Goal: Information Seeking & Learning: Learn about a topic

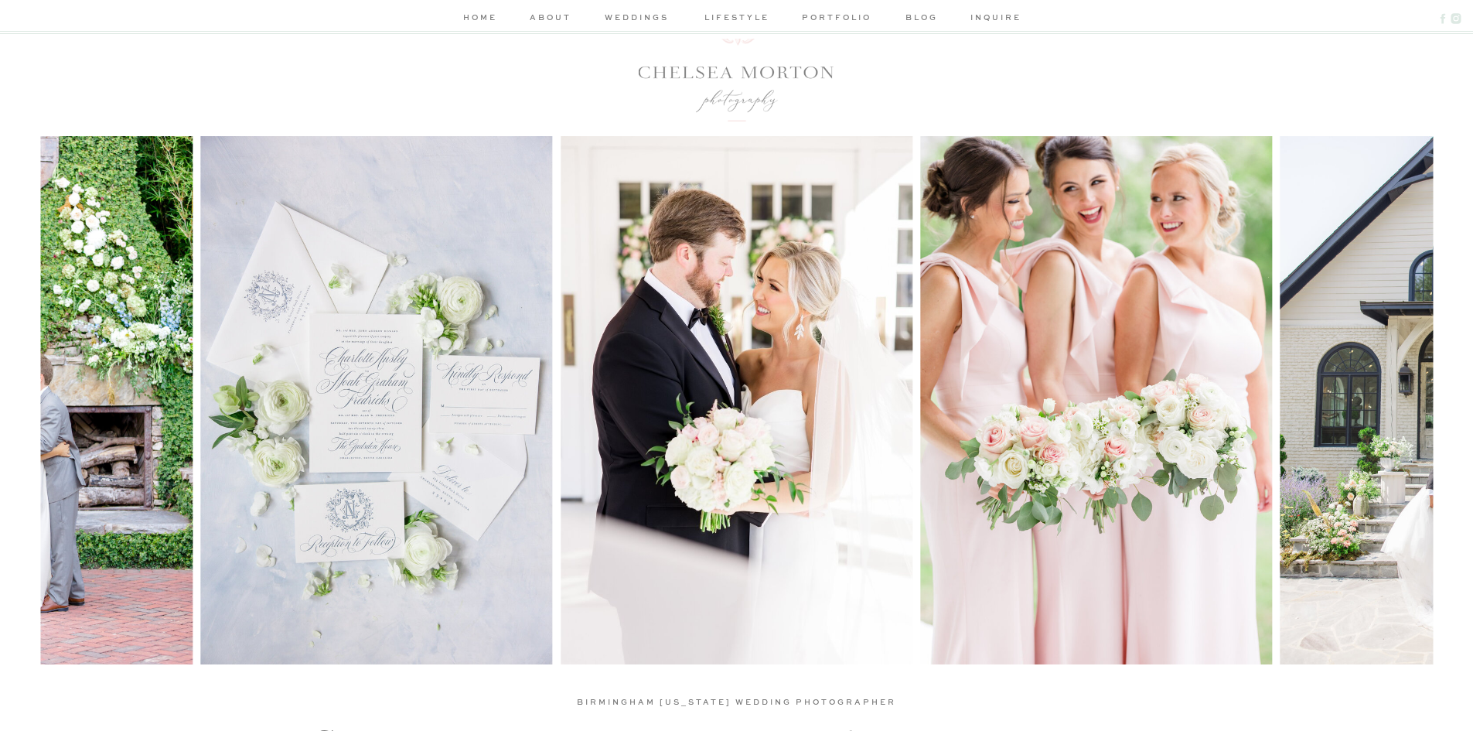
scroll to position [77, 0]
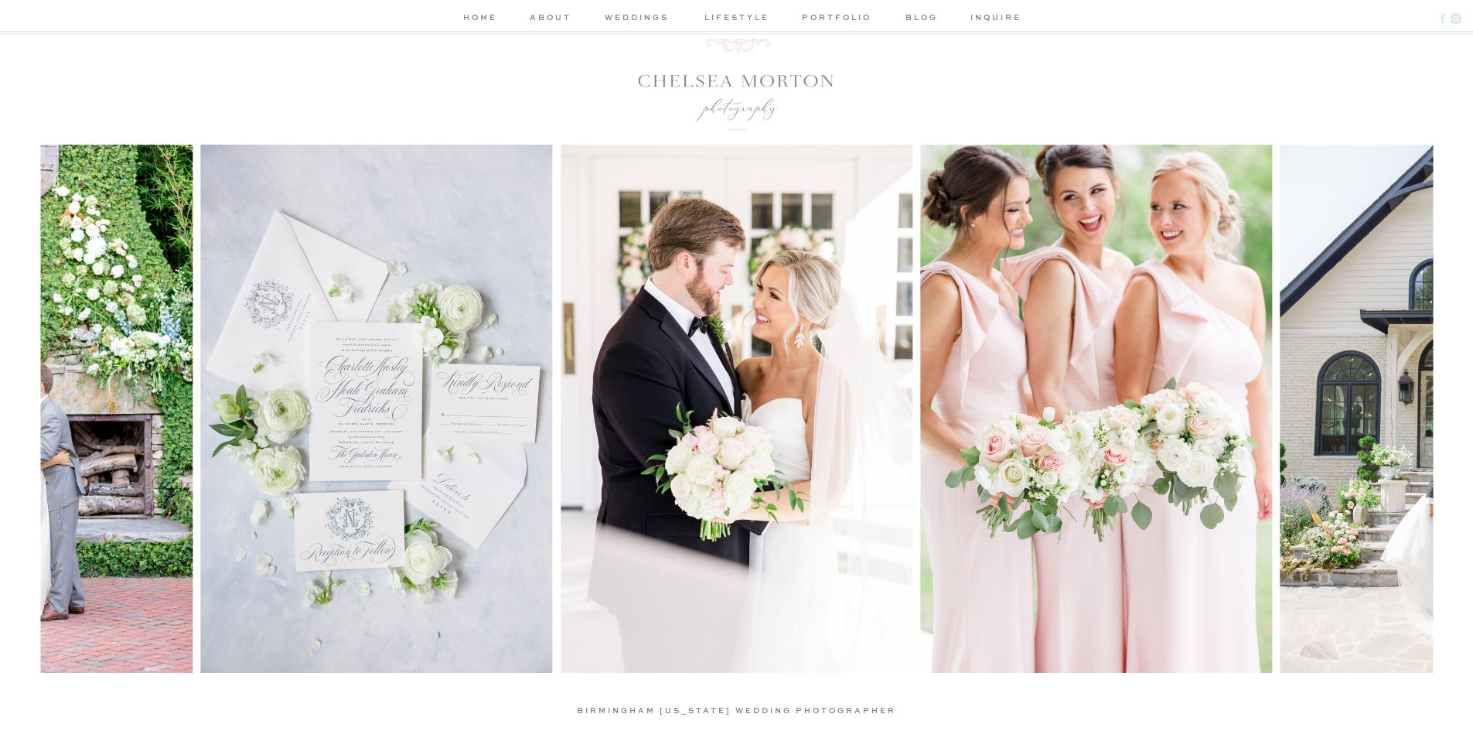
click at [485, 19] on nav "home" at bounding box center [480, 19] width 41 height 16
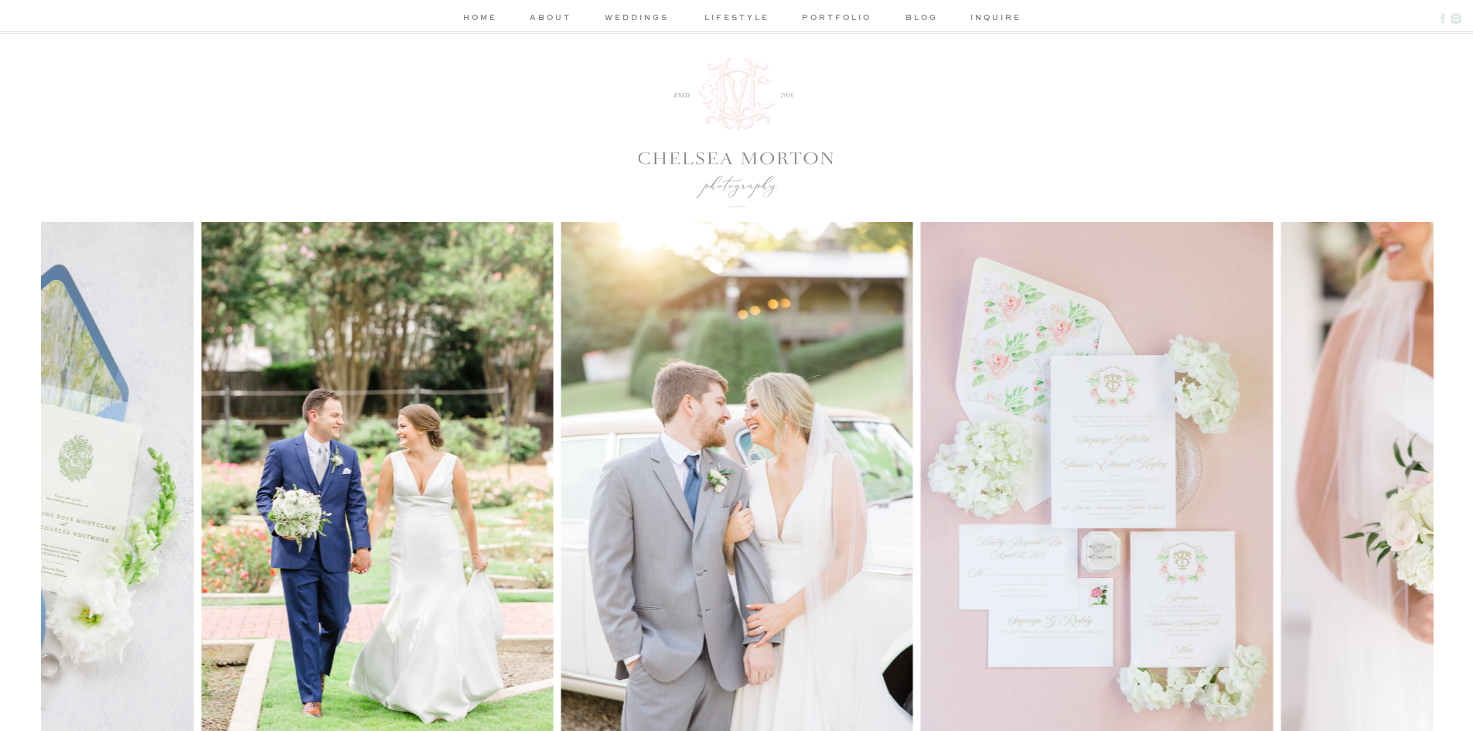
click at [550, 9] on div at bounding box center [736, 19] width 1473 height 39
click at [551, 13] on nav "about" at bounding box center [550, 19] width 46 height 16
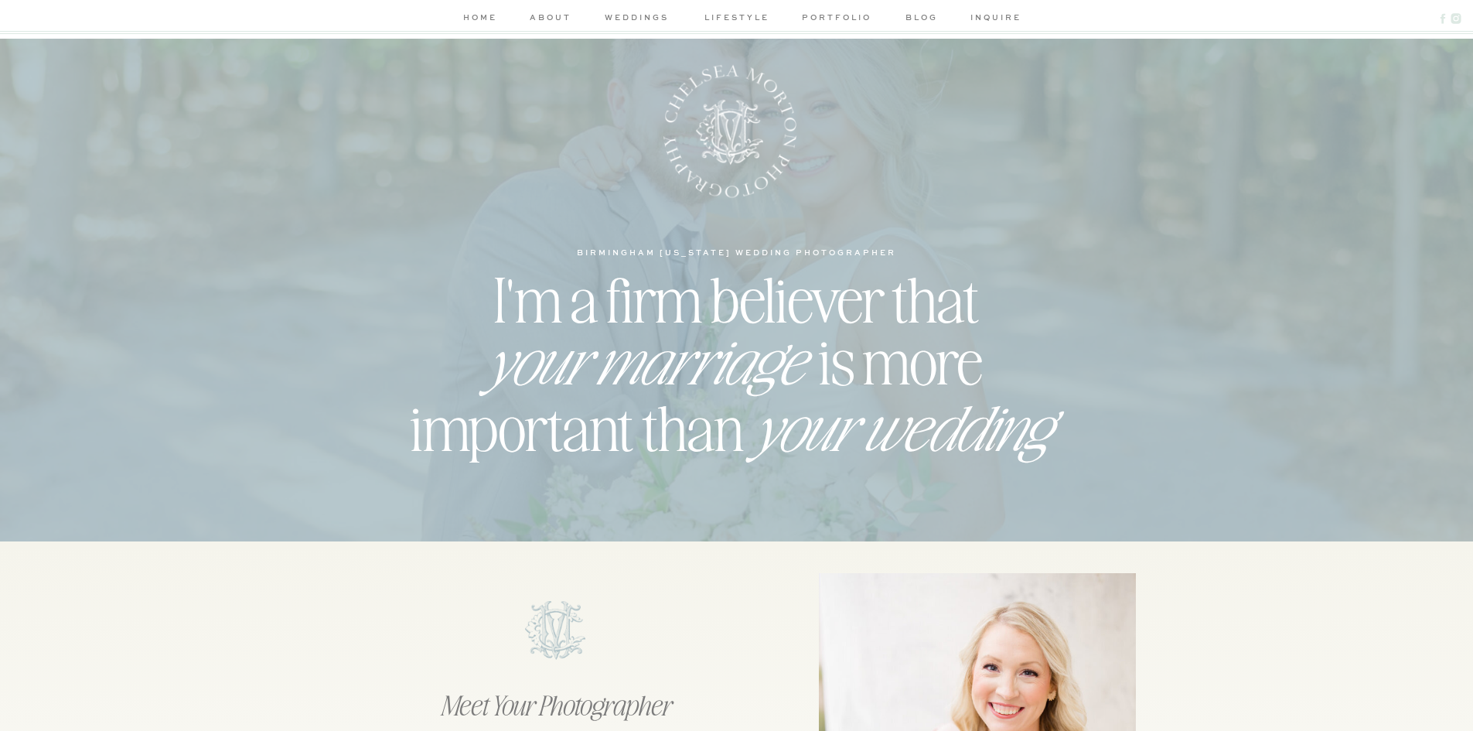
click at [568, 15] on nav "about" at bounding box center [550, 19] width 46 height 16
click at [617, 14] on nav "weddings" at bounding box center [636, 19] width 73 height 16
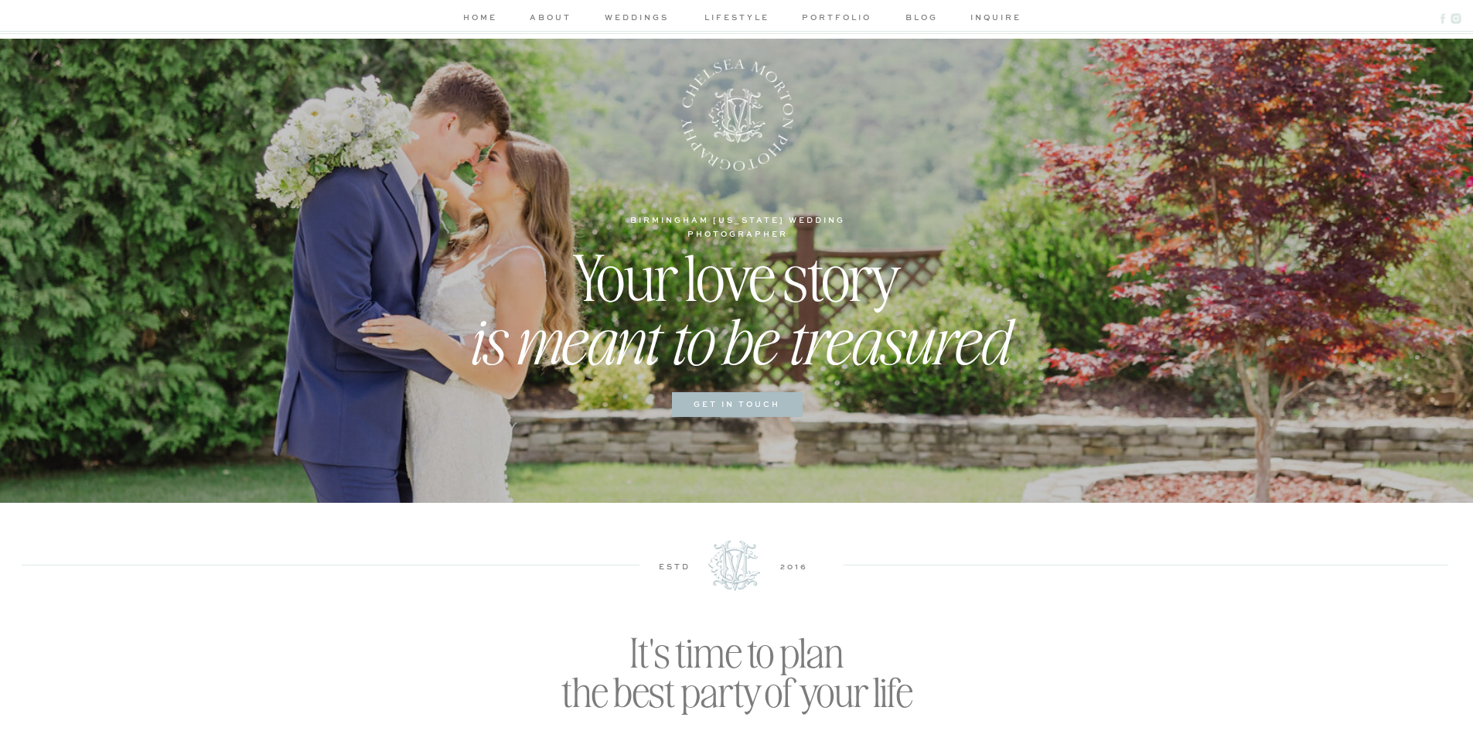
click at [720, 18] on nav "lifestyle" at bounding box center [736, 19] width 73 height 16
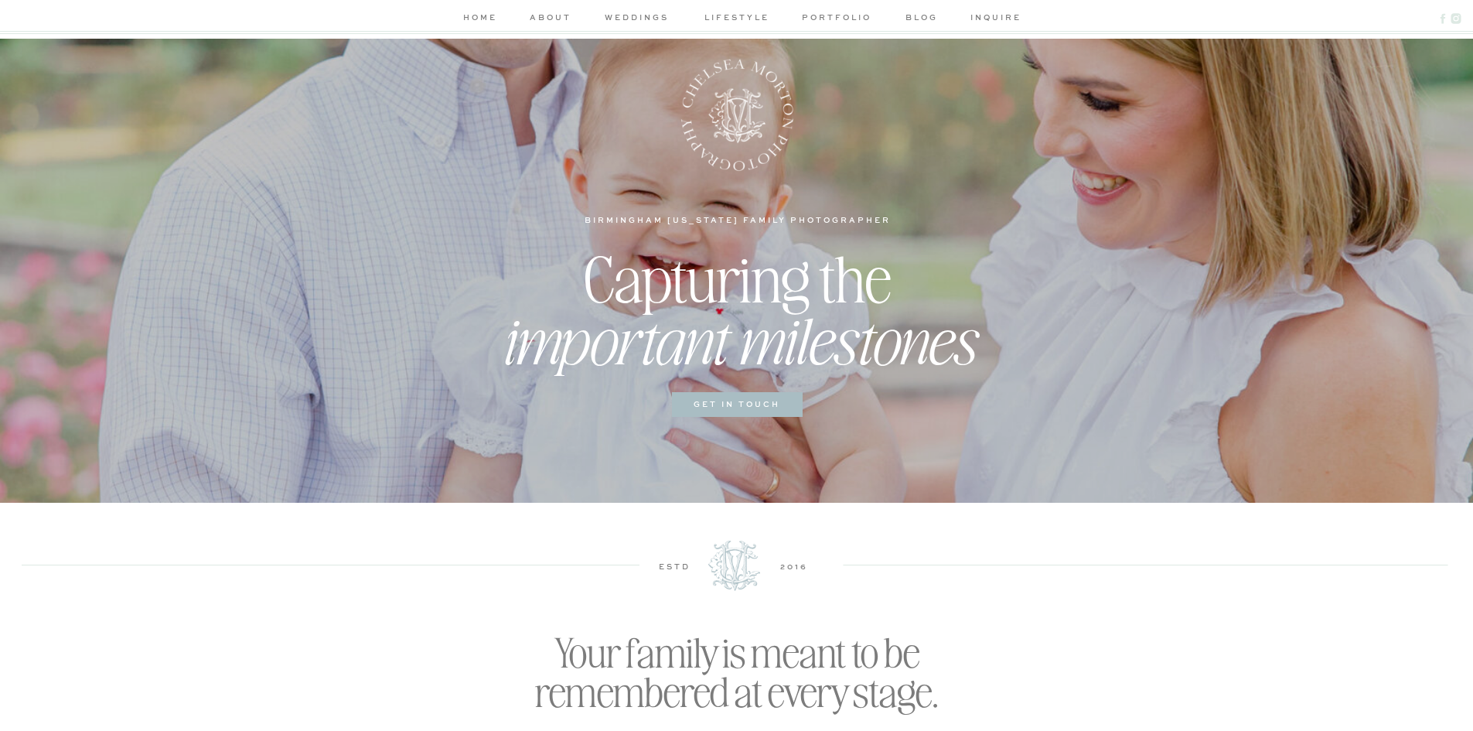
click at [837, 16] on nav "portfolio" at bounding box center [836, 19] width 73 height 16
click at [835, 15] on nav "portfolio" at bounding box center [836, 19] width 73 height 16
click at [930, 19] on nav "blog" at bounding box center [922, 19] width 44 height 16
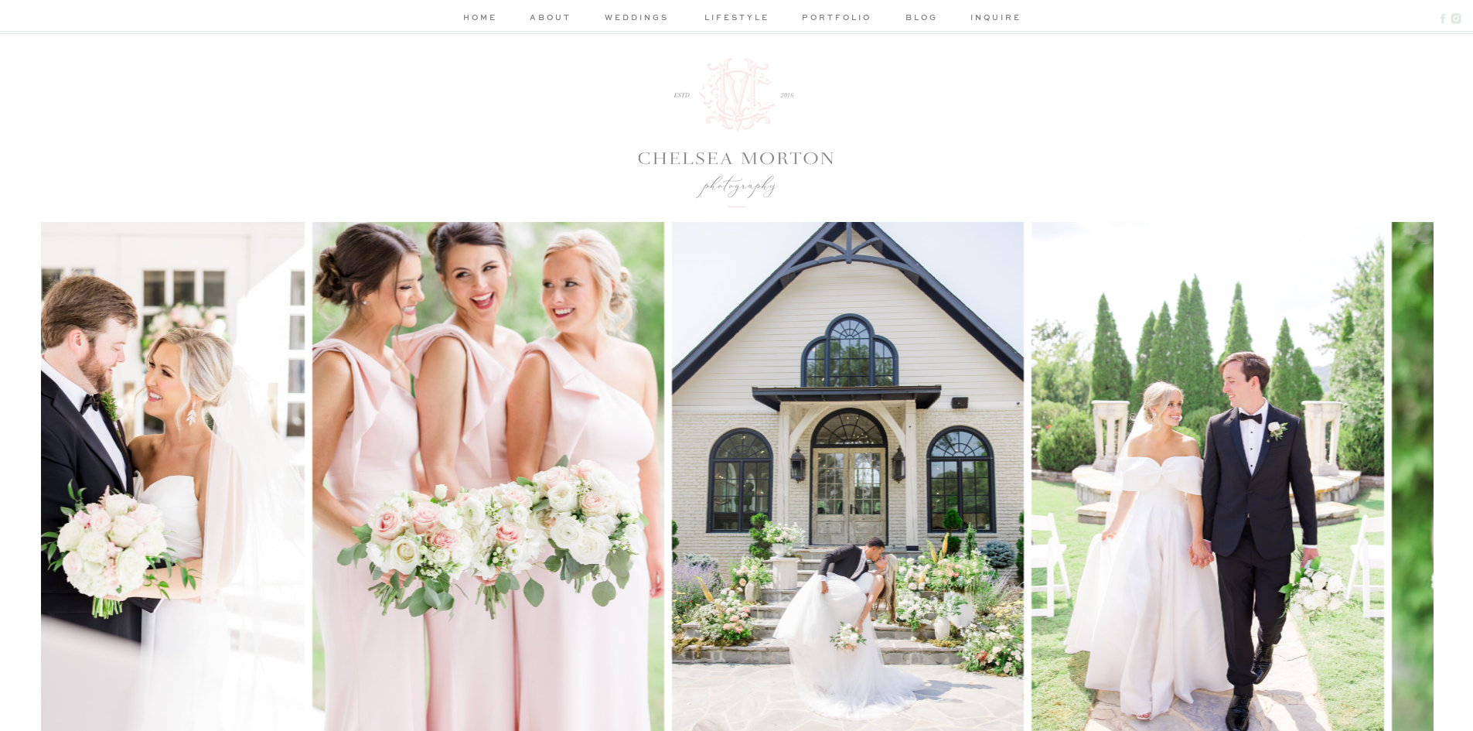
click at [559, 19] on nav "about" at bounding box center [550, 19] width 46 height 16
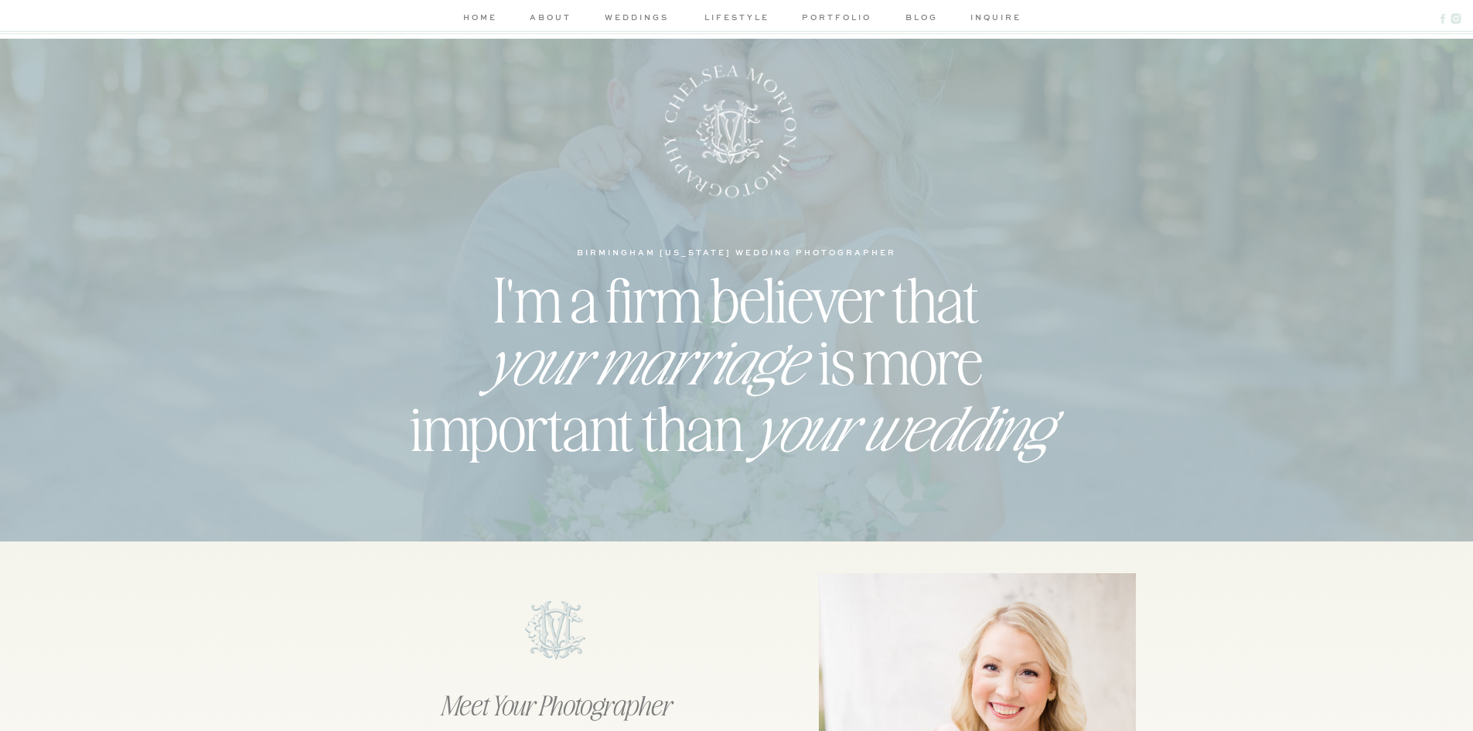
click at [655, 17] on nav "weddings" at bounding box center [636, 19] width 73 height 16
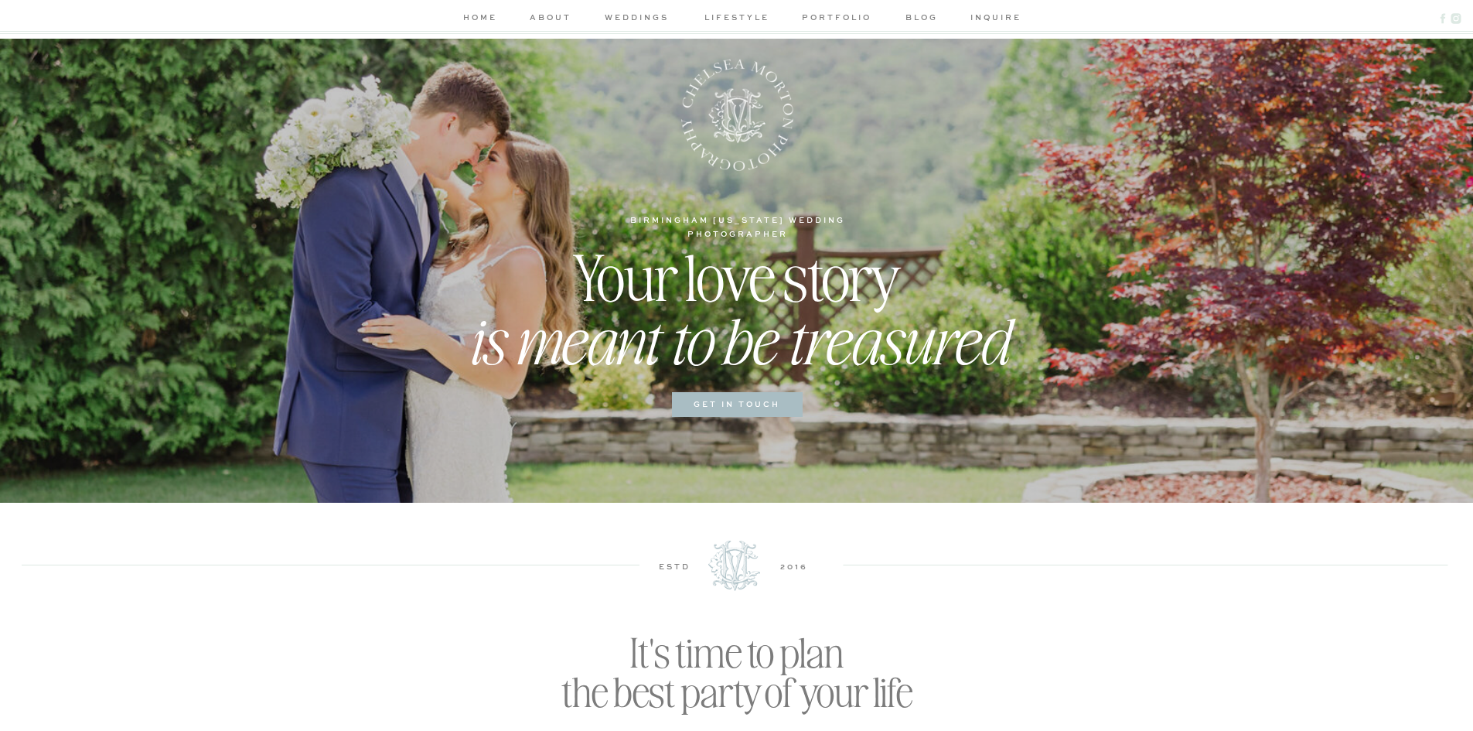
click at [725, 17] on nav "lifestyle" at bounding box center [736, 19] width 73 height 16
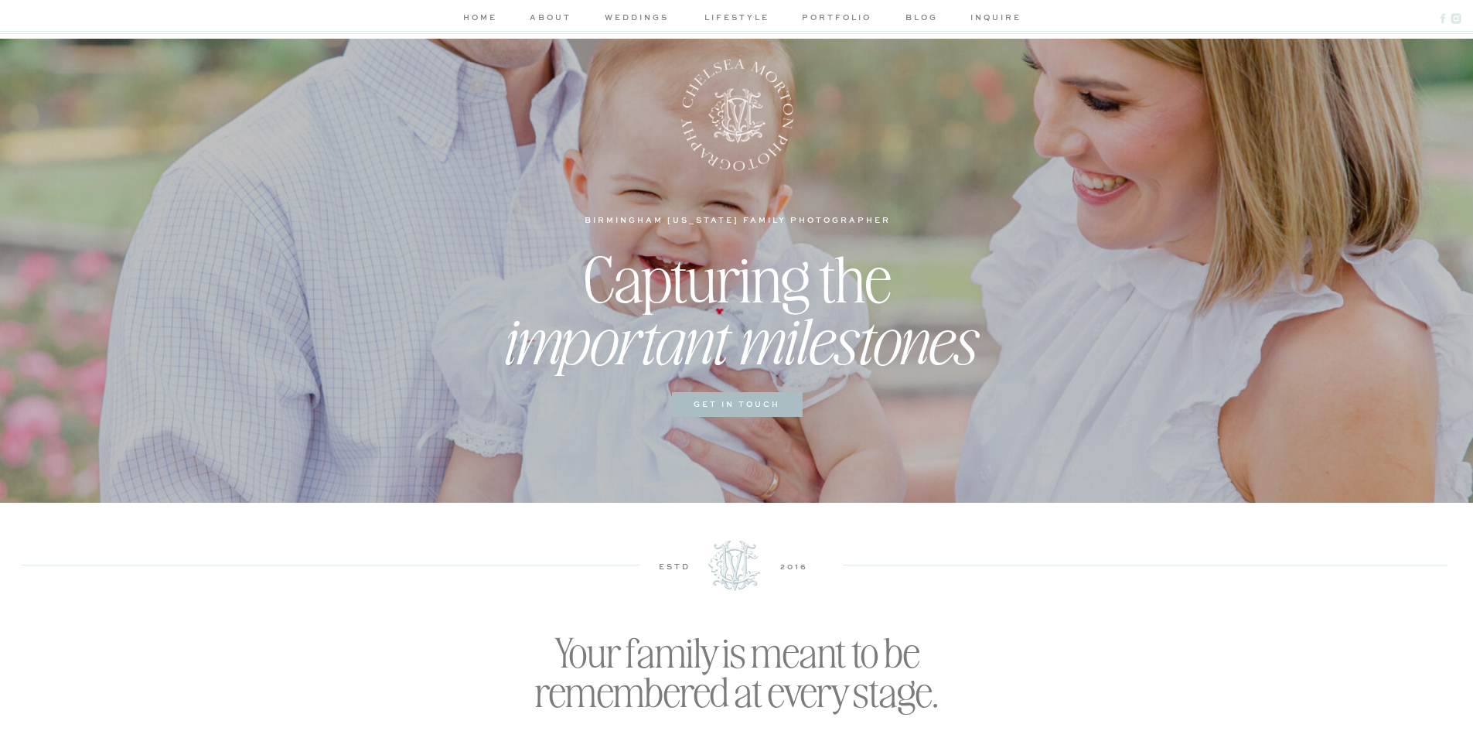
click at [832, 20] on nav "portfolio" at bounding box center [836, 19] width 73 height 16
click at [921, 21] on nav "blog" at bounding box center [922, 19] width 44 height 16
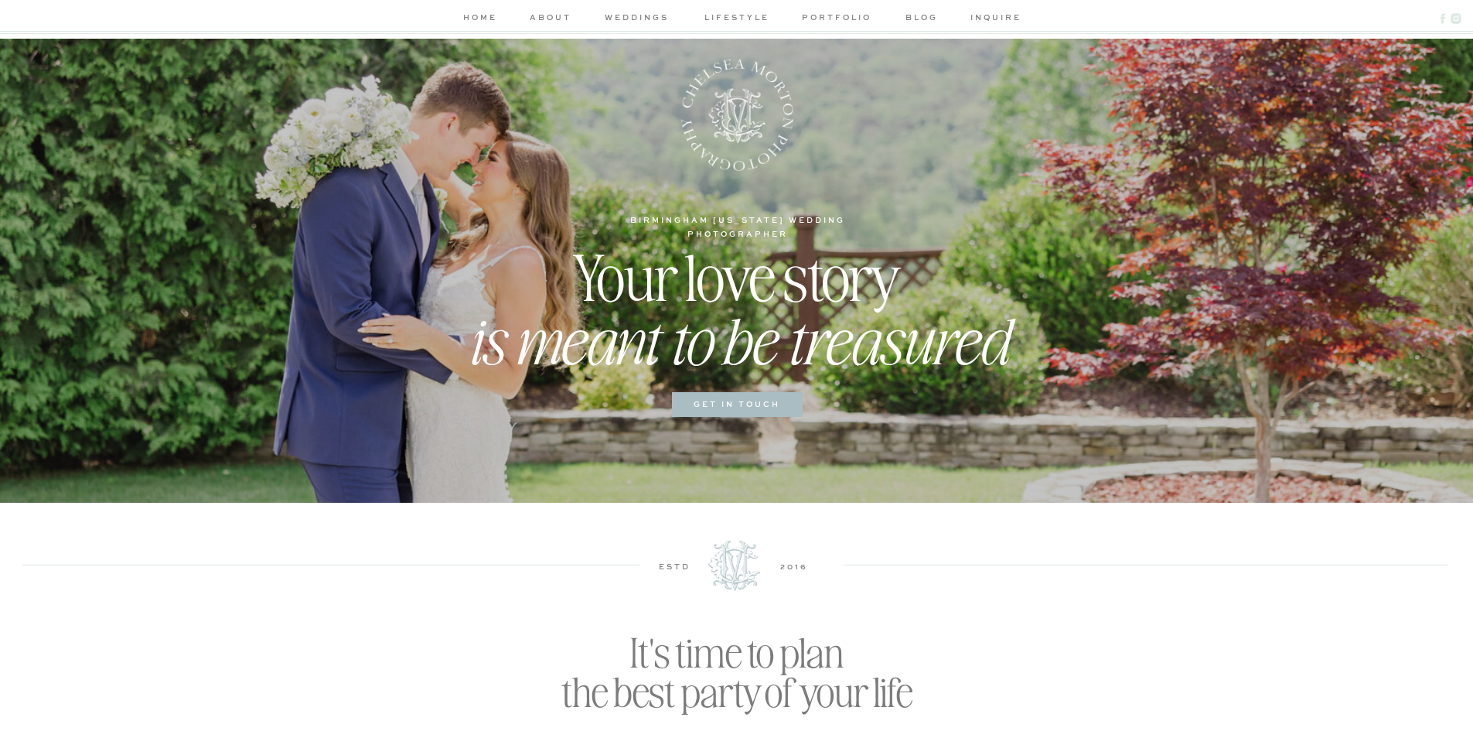
click at [731, 13] on nav "lifestyle" at bounding box center [736, 19] width 73 height 16
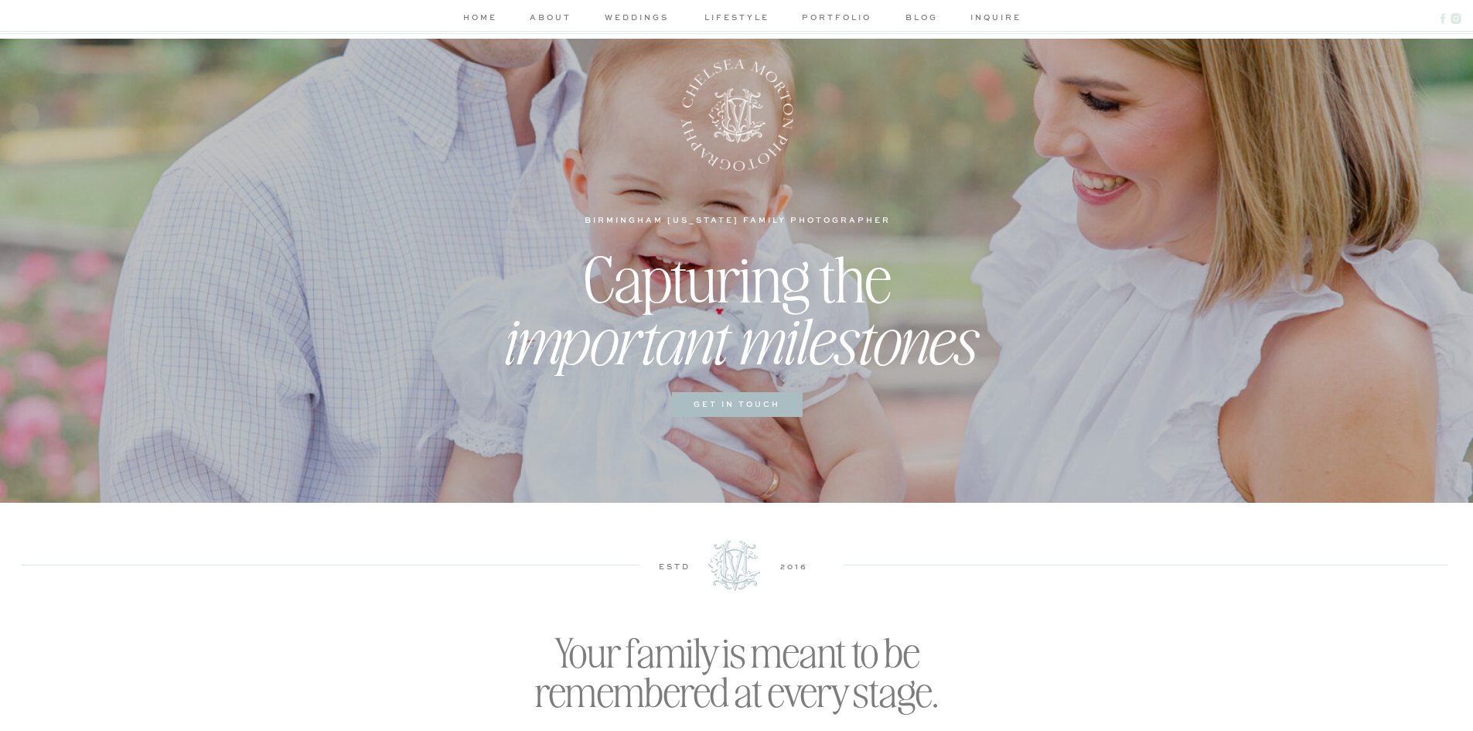
click at [628, 19] on nav "weddings" at bounding box center [636, 19] width 73 height 16
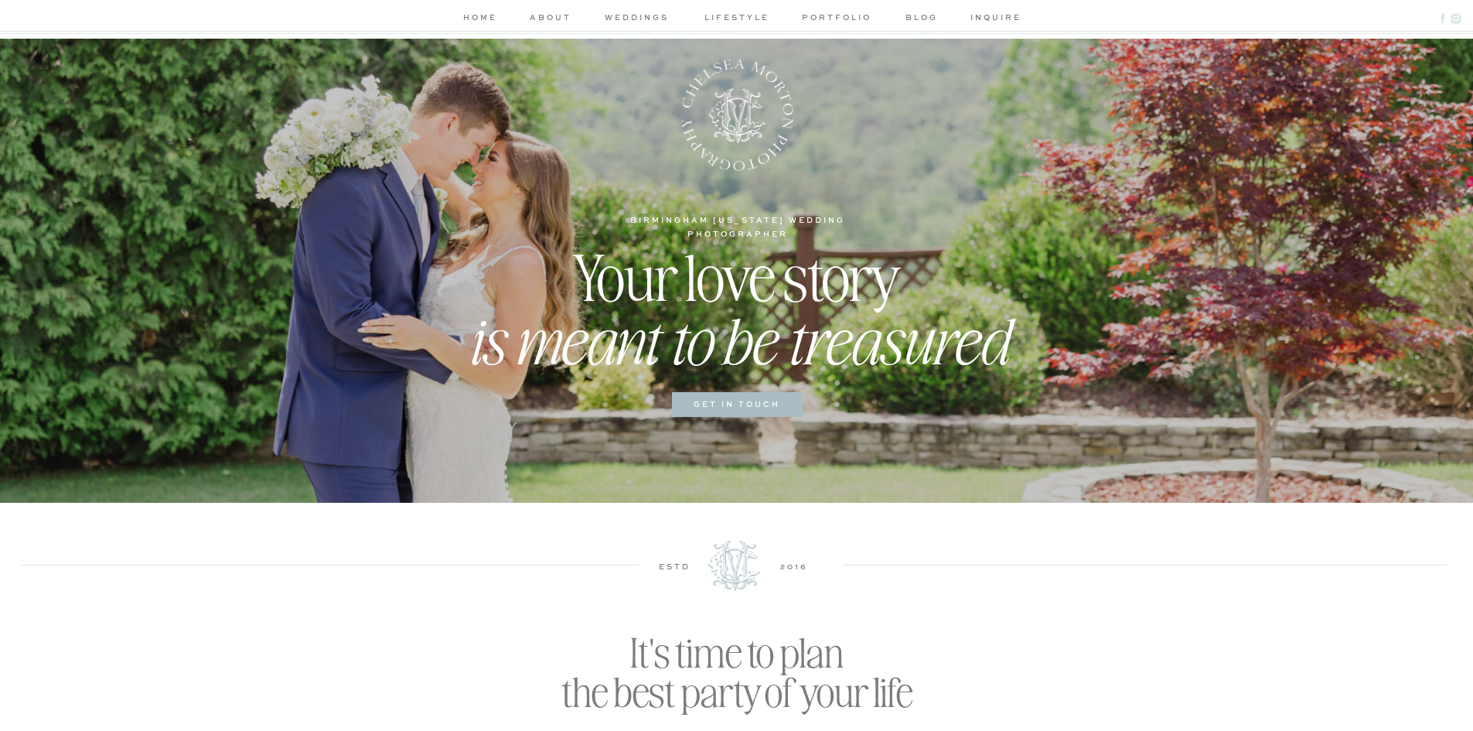
click at [729, 19] on nav "lifestyle" at bounding box center [736, 19] width 73 height 16
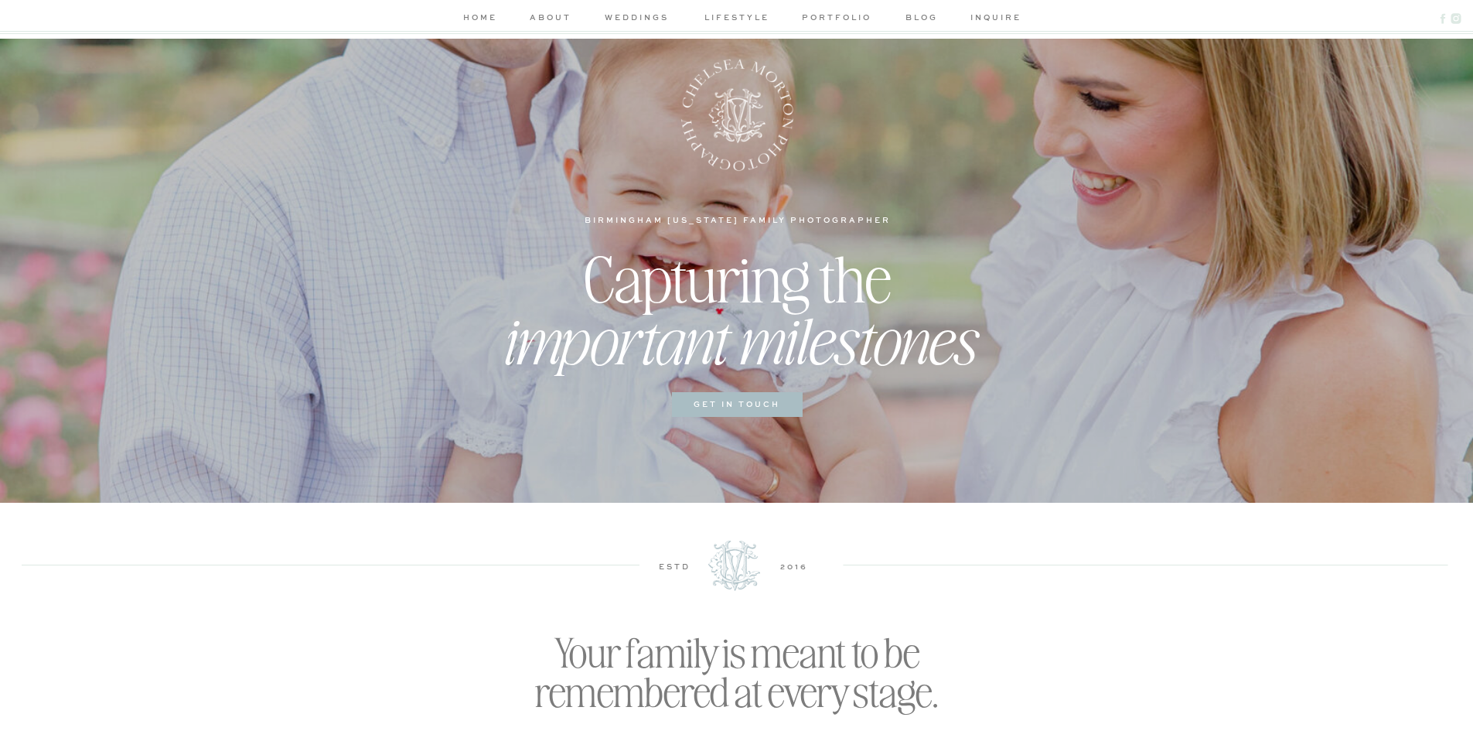
click at [819, 7] on div at bounding box center [736, 19] width 1473 height 39
click at [817, 16] on nav "portfolio" at bounding box center [836, 19] width 73 height 16
click at [858, 17] on nav "portfolio" at bounding box center [836, 19] width 73 height 16
click at [830, 49] on h3 "weddings" at bounding box center [876, 52] width 117 height 12
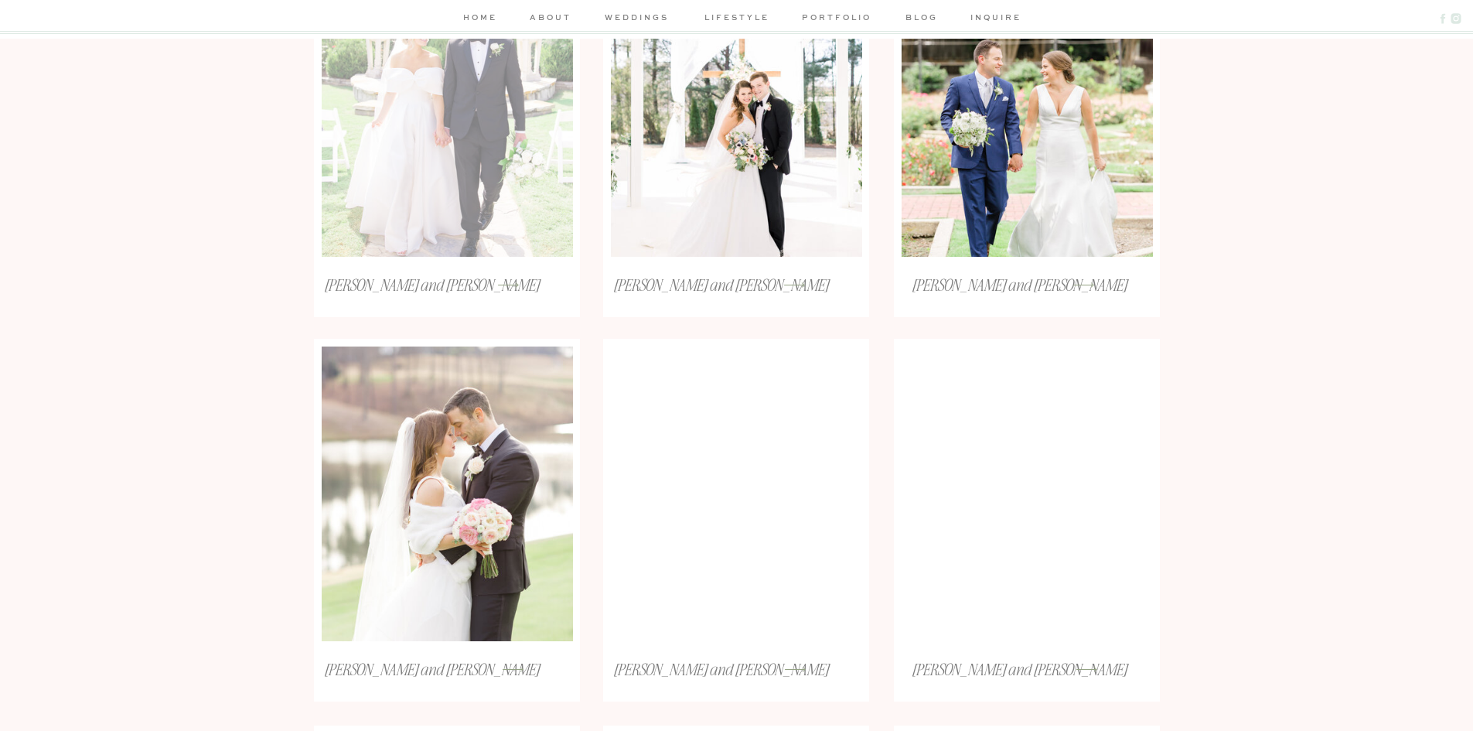
scroll to position [309, 0]
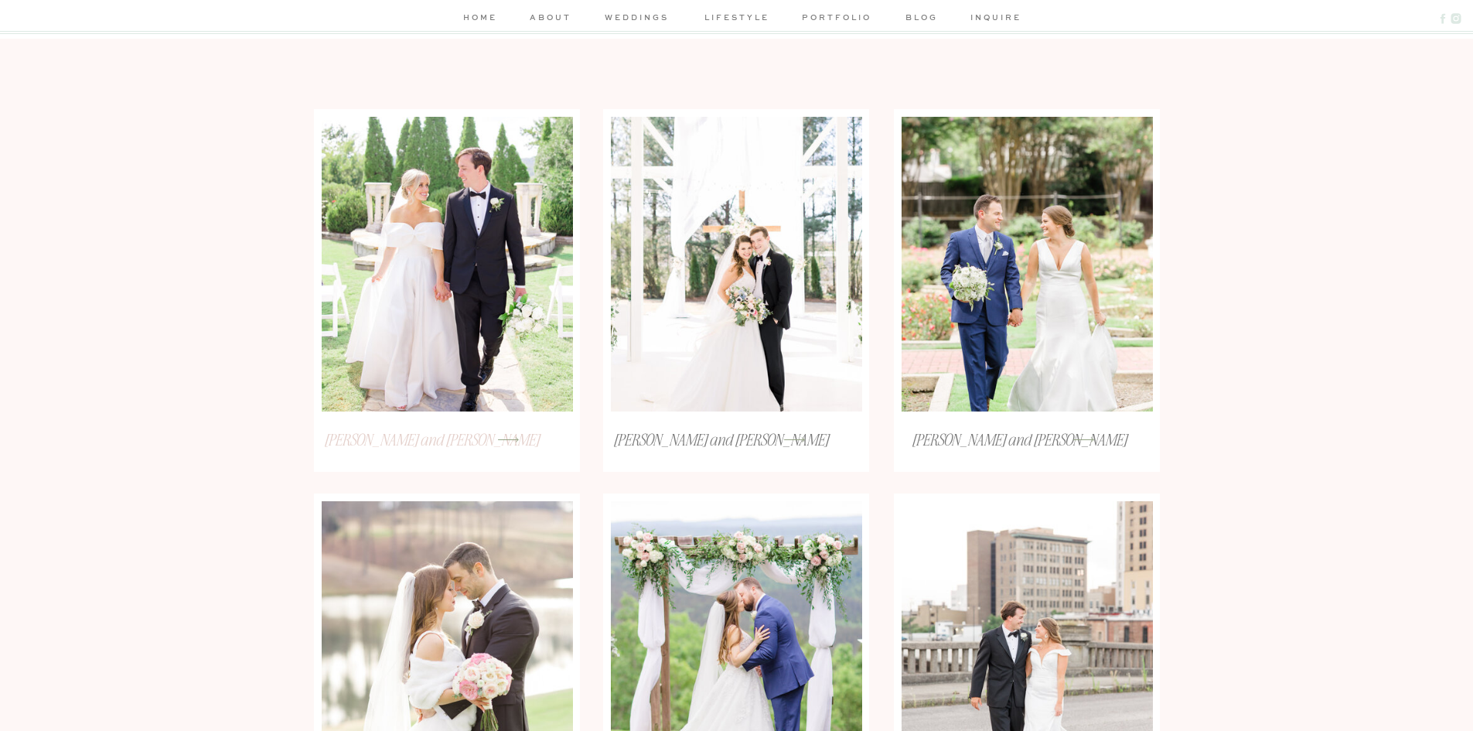
click at [412, 437] on h3 "[PERSON_NAME] and [PERSON_NAME]" at bounding box center [431, 439] width 241 height 20
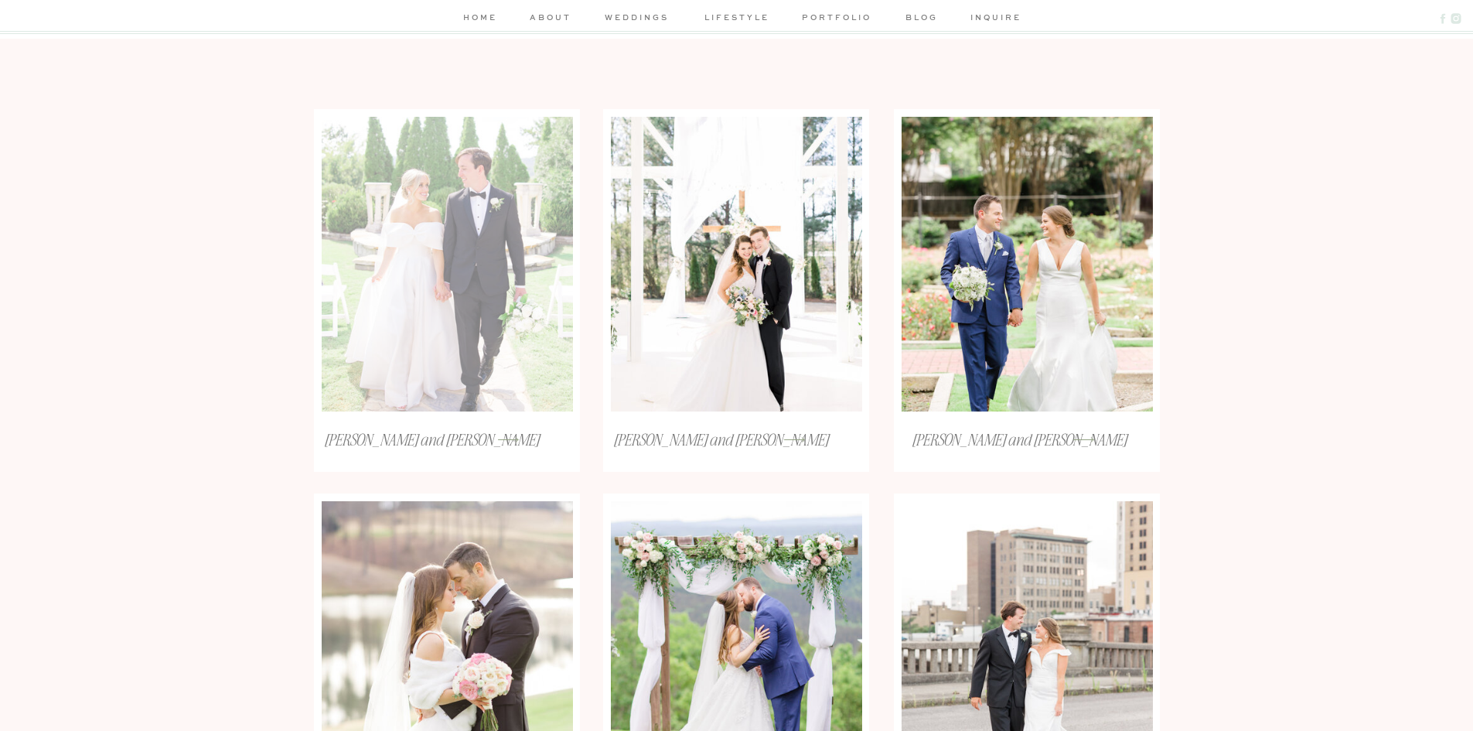
click at [455, 341] on div at bounding box center [447, 264] width 251 height 295
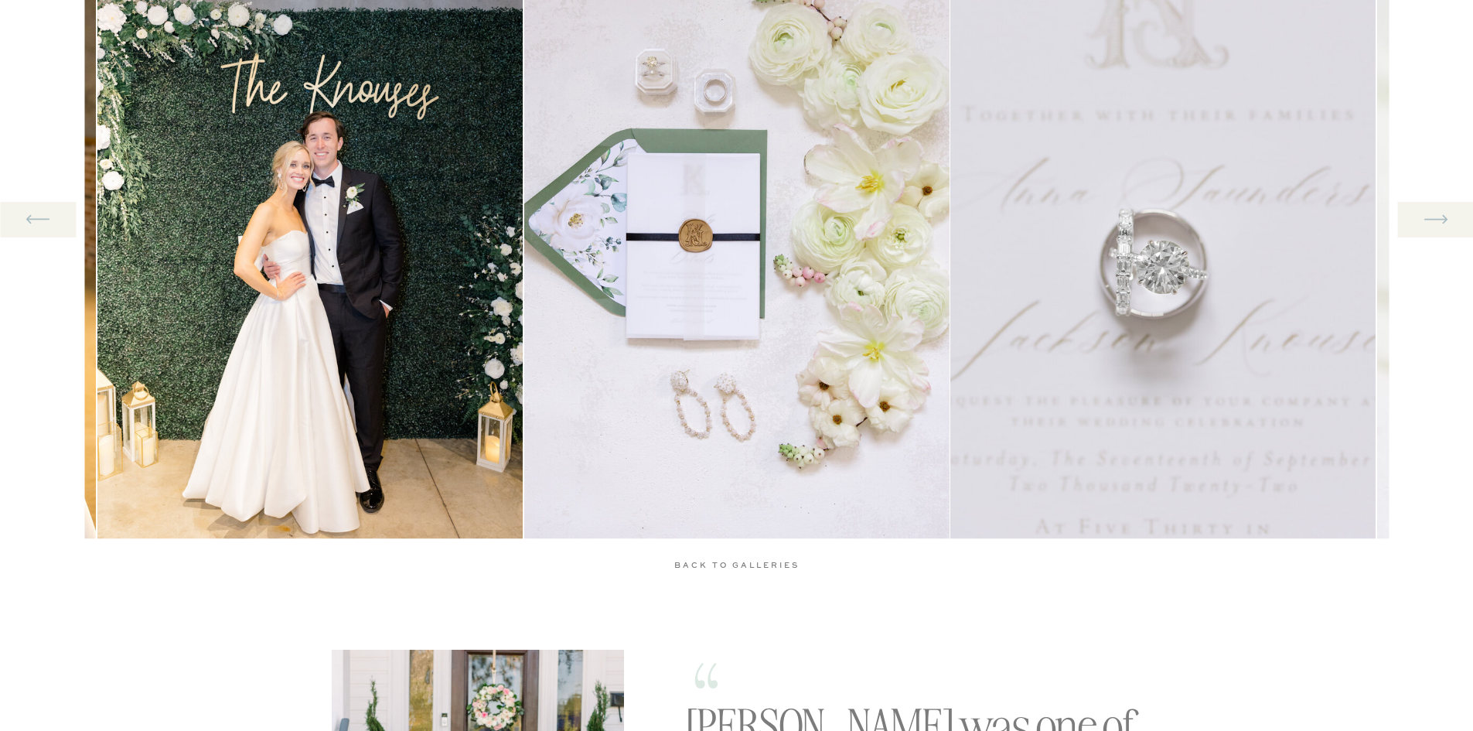
scroll to position [1488, 0]
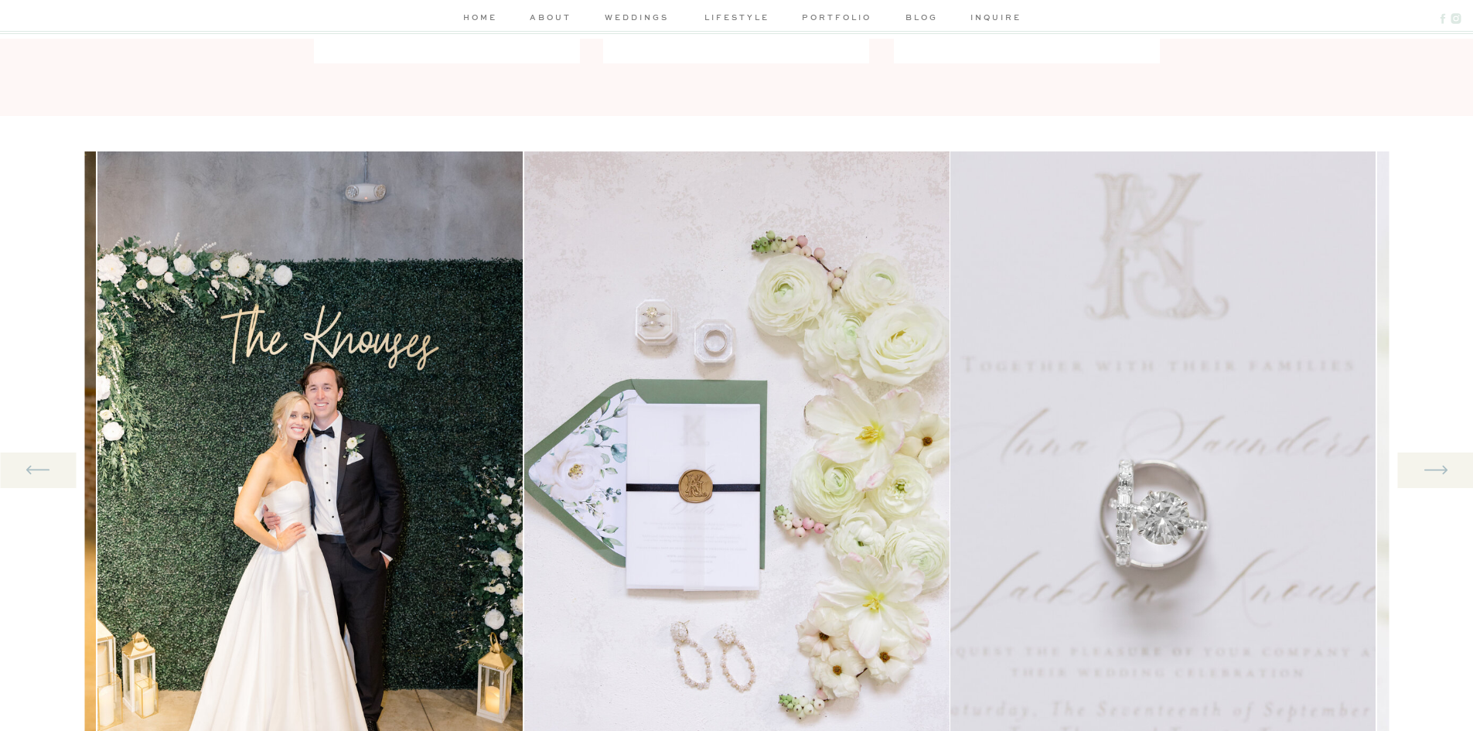
click at [1418, 471] on div at bounding box center [1435, 470] width 76 height 36
click at [1443, 472] on icon at bounding box center [1435, 470] width 29 height 32
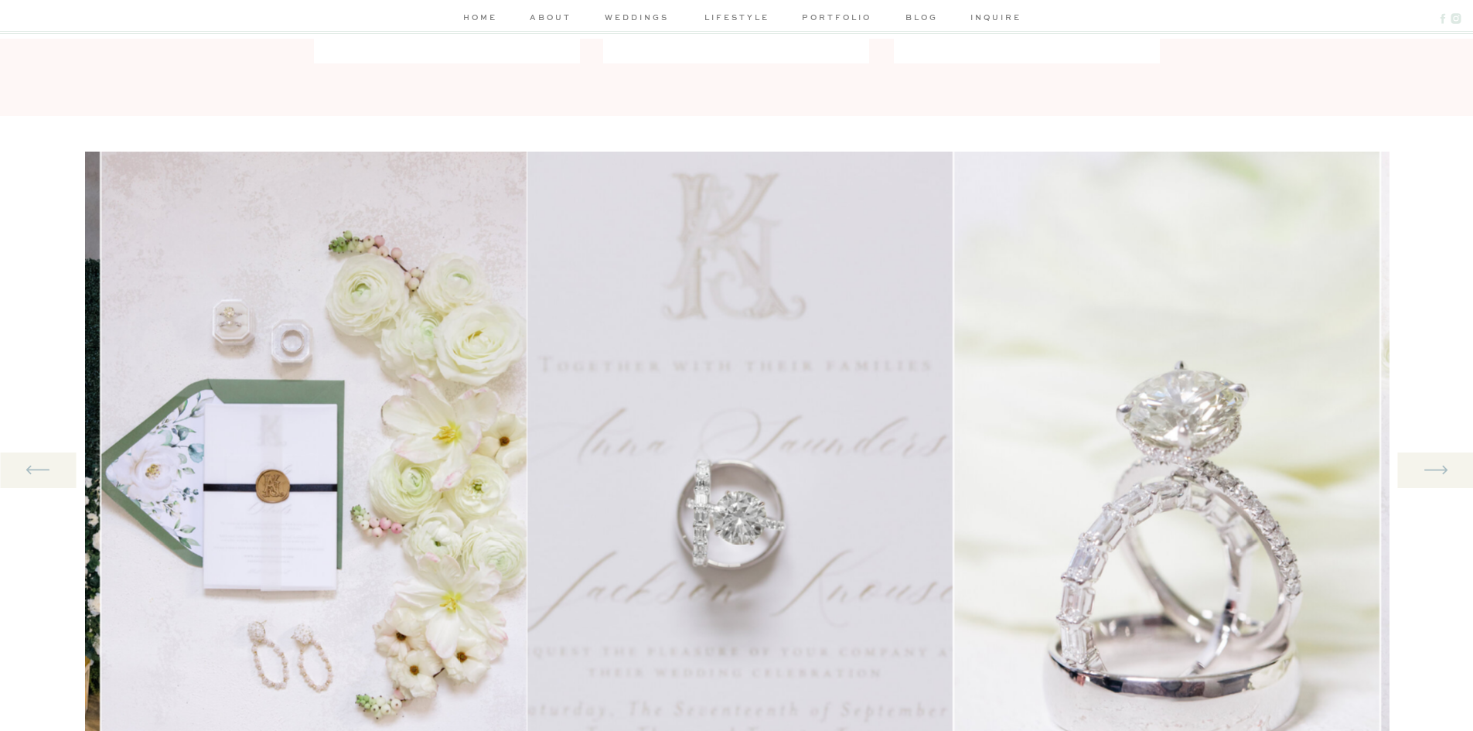
click at [1443, 472] on icon at bounding box center [1435, 470] width 29 height 32
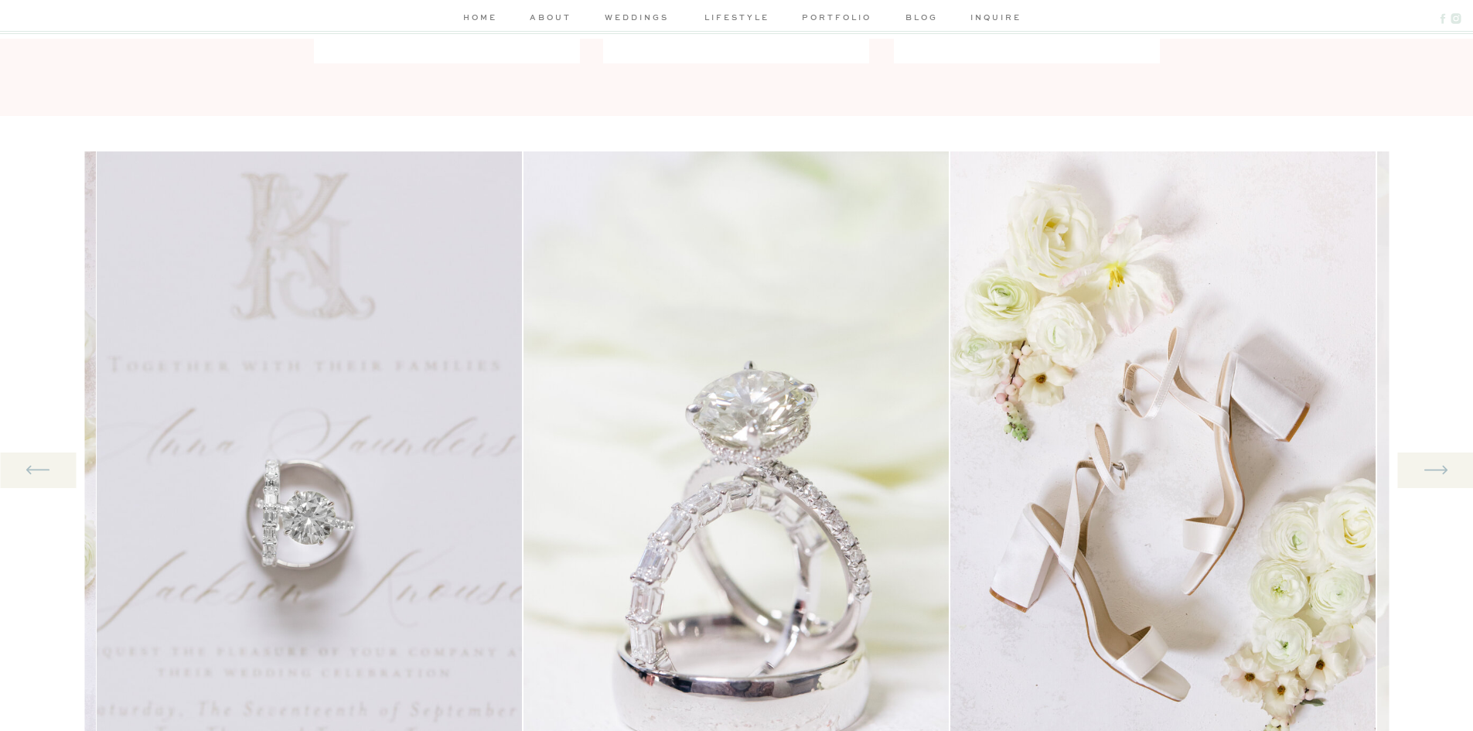
click at [1443, 472] on icon at bounding box center [1435, 470] width 29 height 32
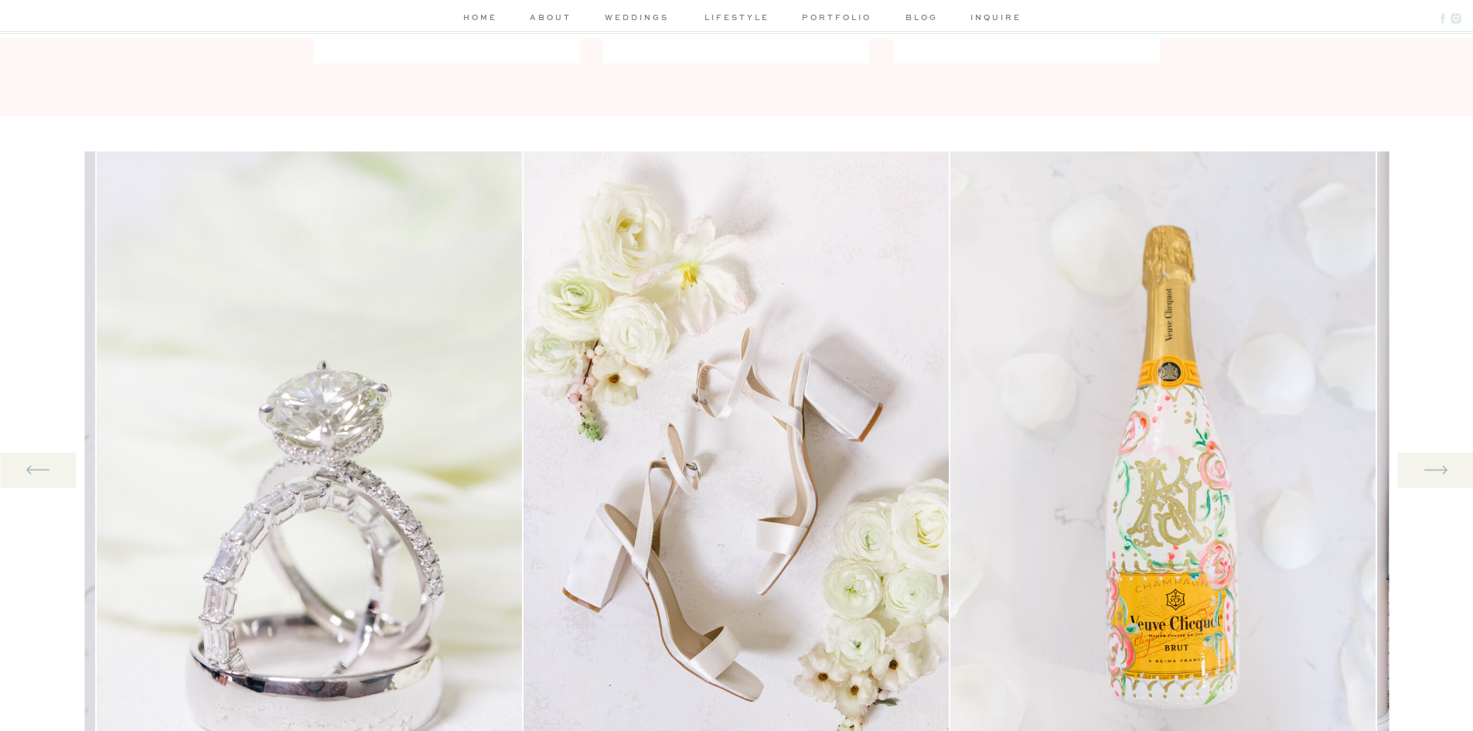
click at [1443, 472] on icon at bounding box center [1435, 470] width 29 height 32
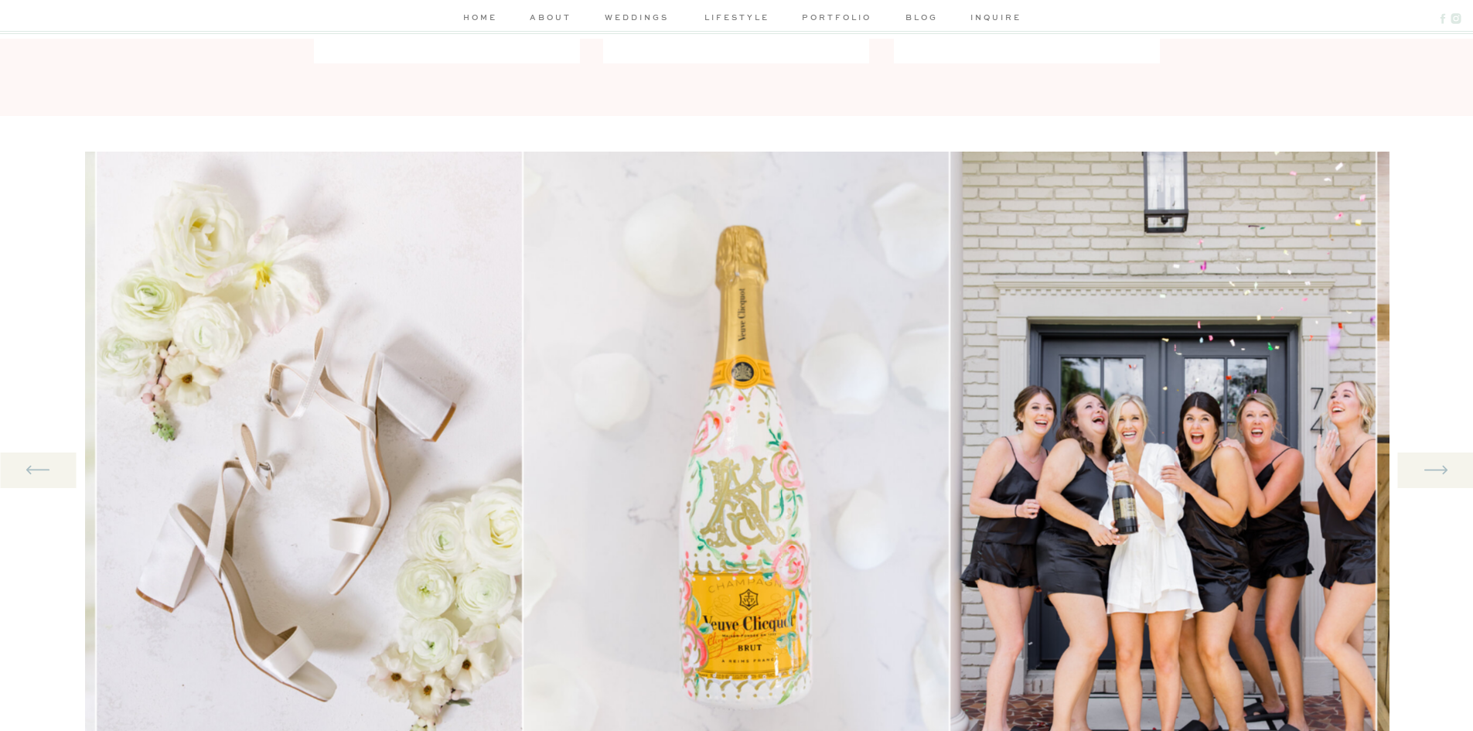
click at [1443, 472] on icon at bounding box center [1435, 470] width 29 height 32
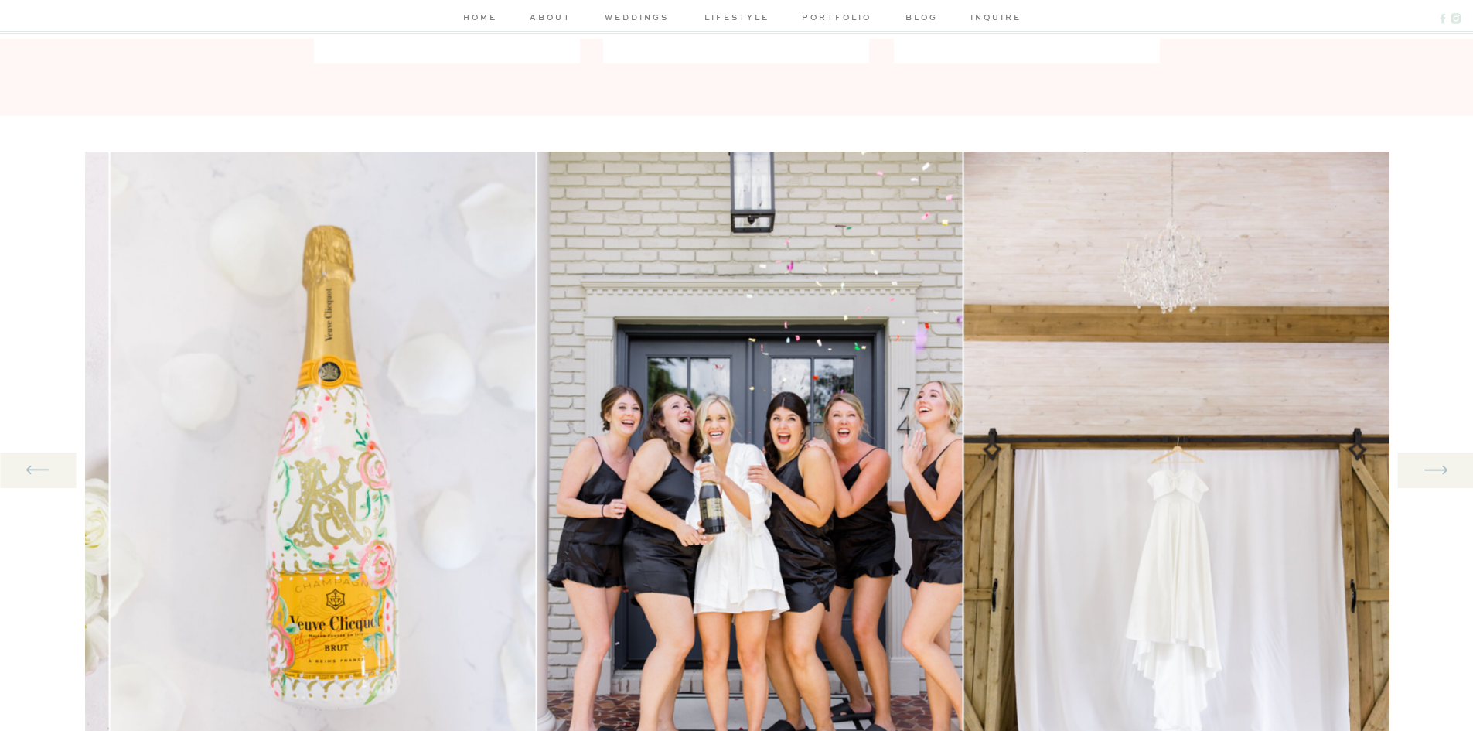
click at [1443, 472] on icon at bounding box center [1435, 470] width 29 height 32
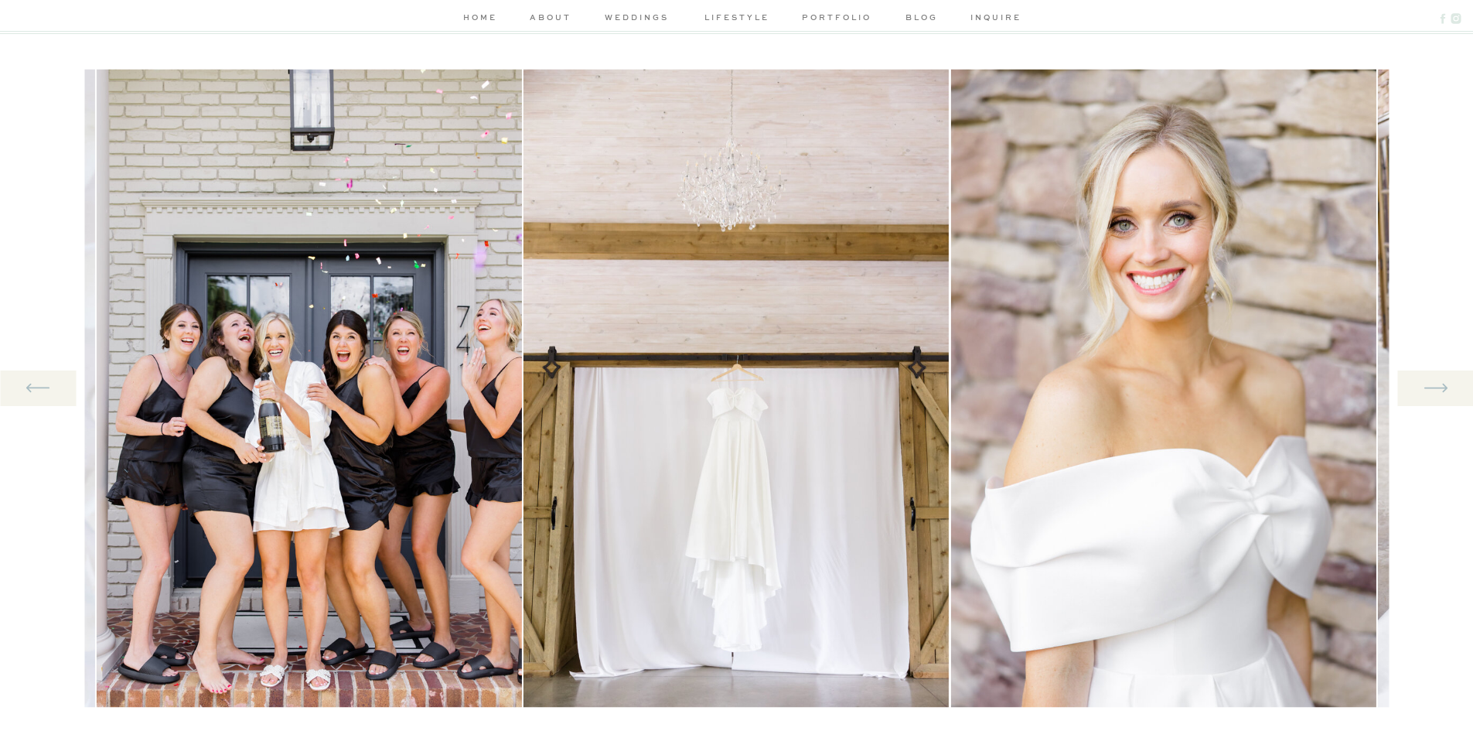
scroll to position [1643, 0]
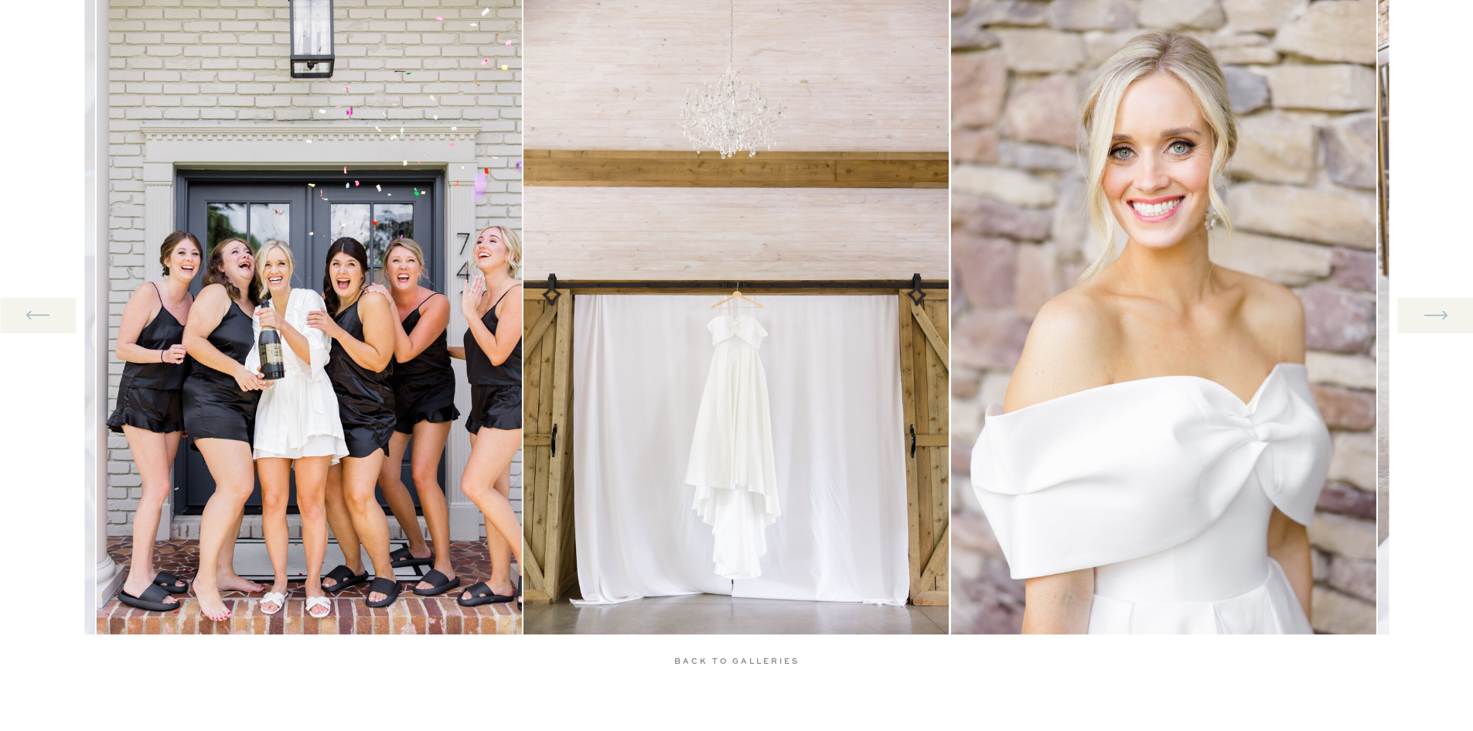
click at [1426, 307] on icon at bounding box center [1435, 315] width 29 height 32
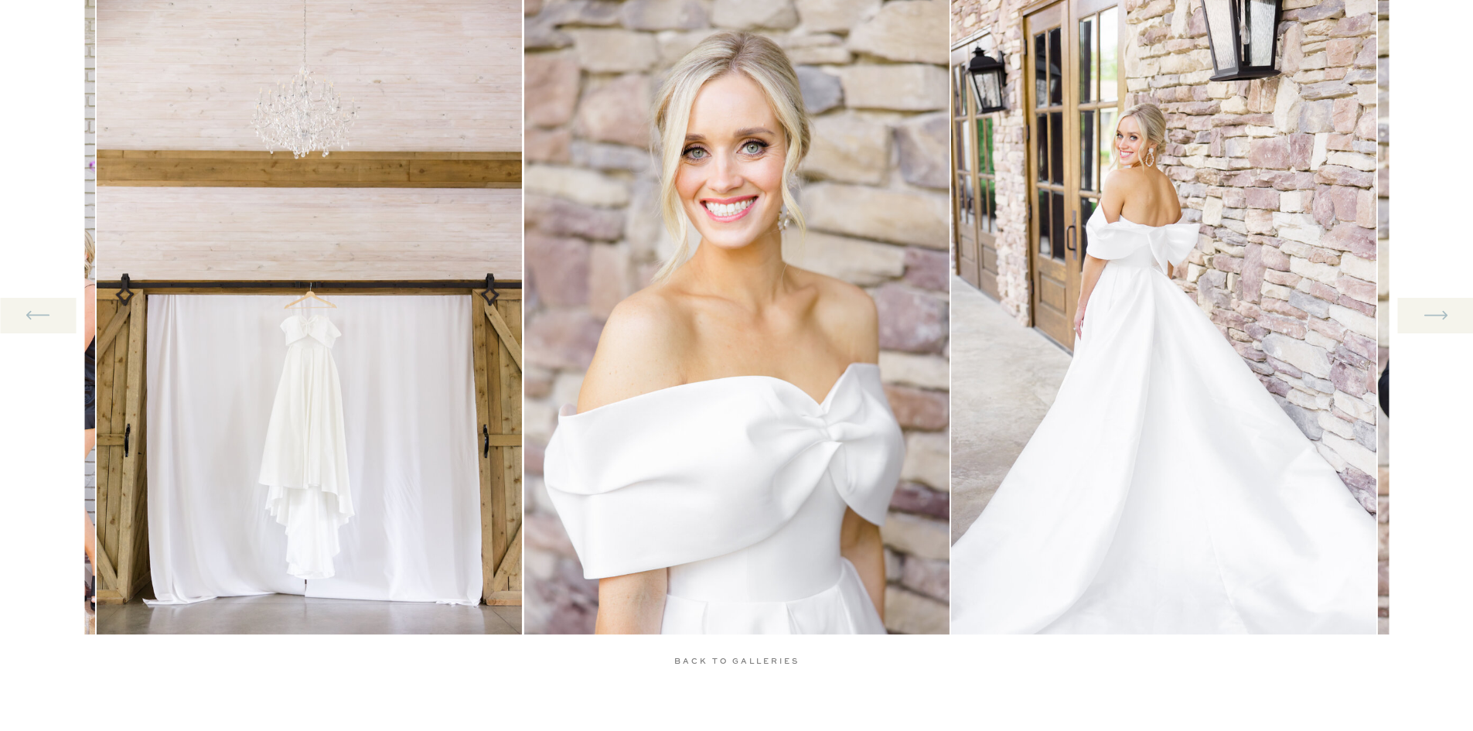
click at [1426, 307] on icon at bounding box center [1435, 315] width 29 height 32
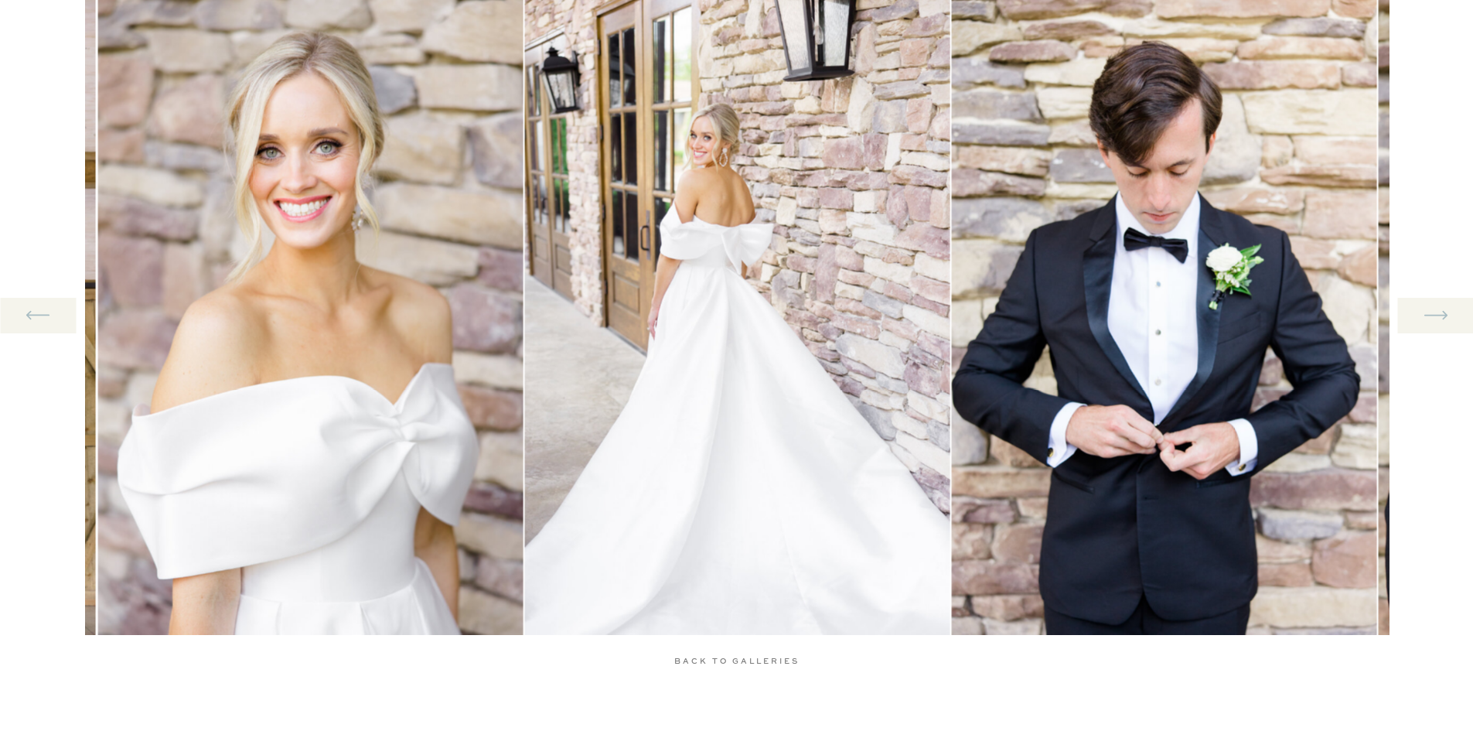
click at [1426, 307] on icon at bounding box center [1435, 315] width 29 height 32
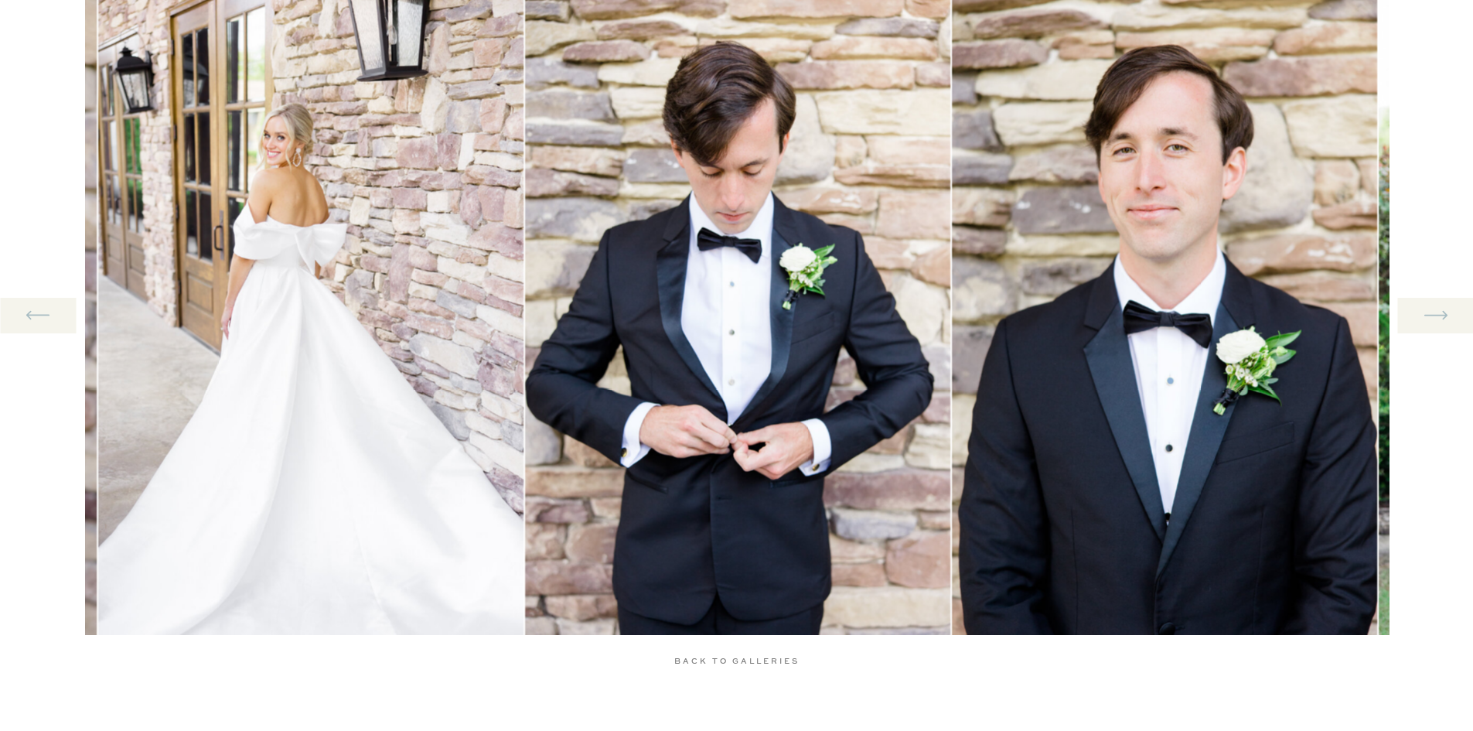
click at [1426, 307] on icon at bounding box center [1435, 315] width 29 height 32
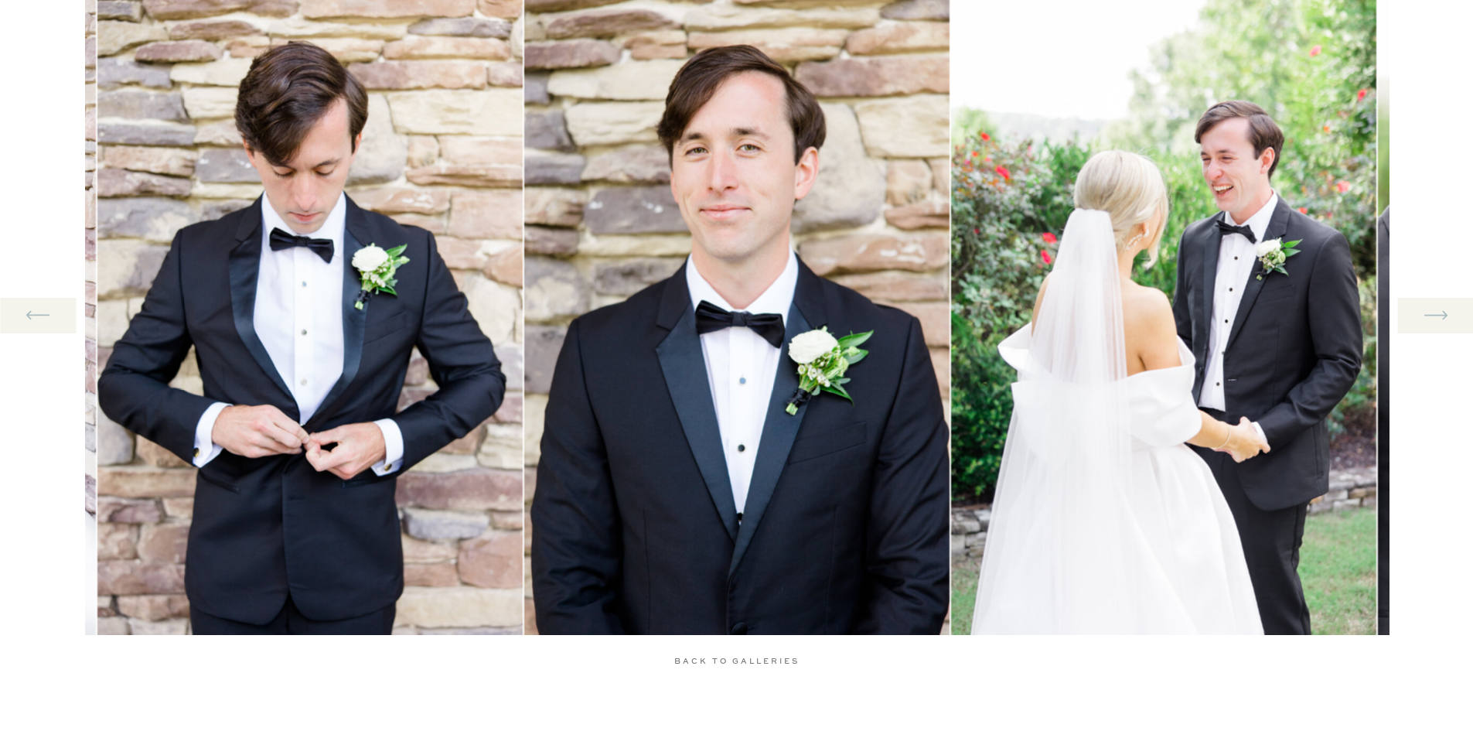
click at [1426, 307] on icon at bounding box center [1435, 315] width 29 height 32
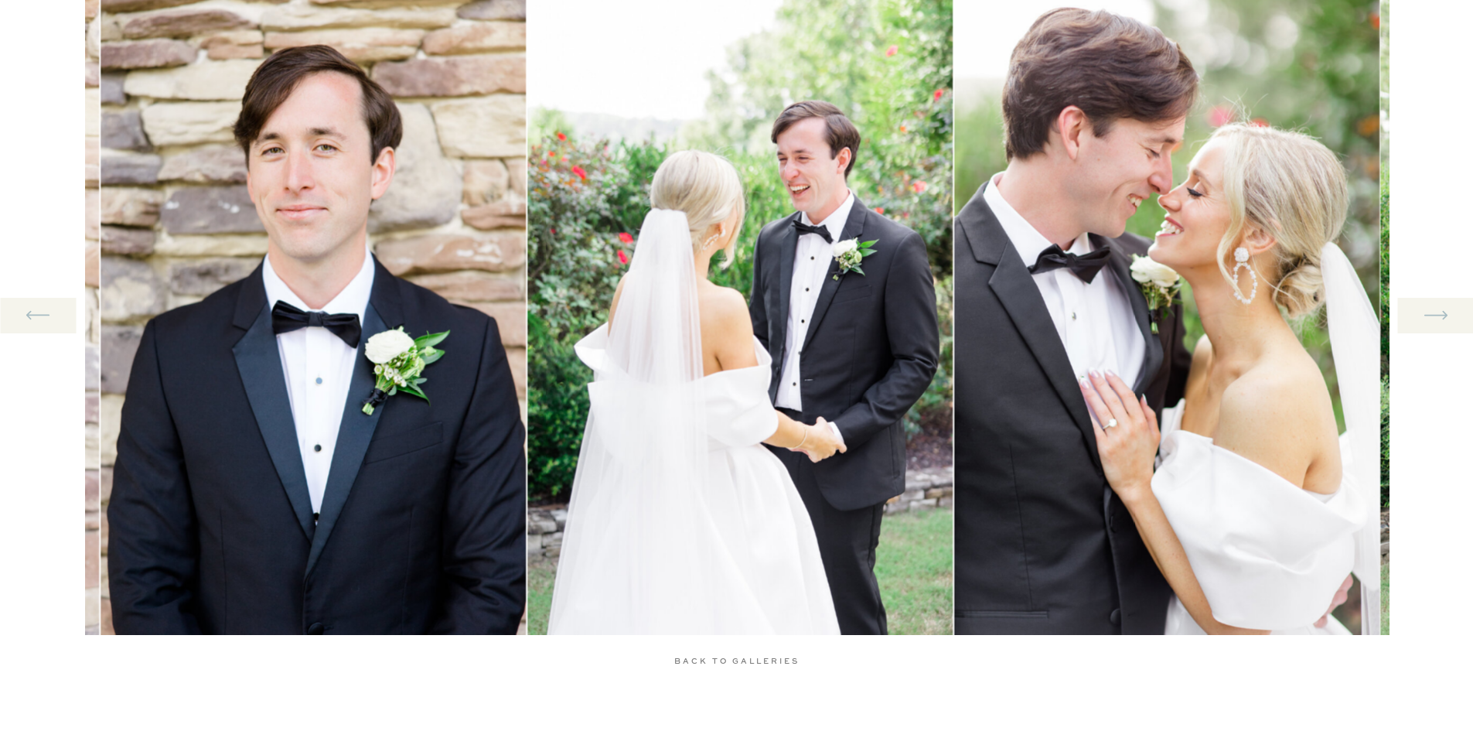
click at [1426, 307] on icon at bounding box center [1435, 315] width 29 height 32
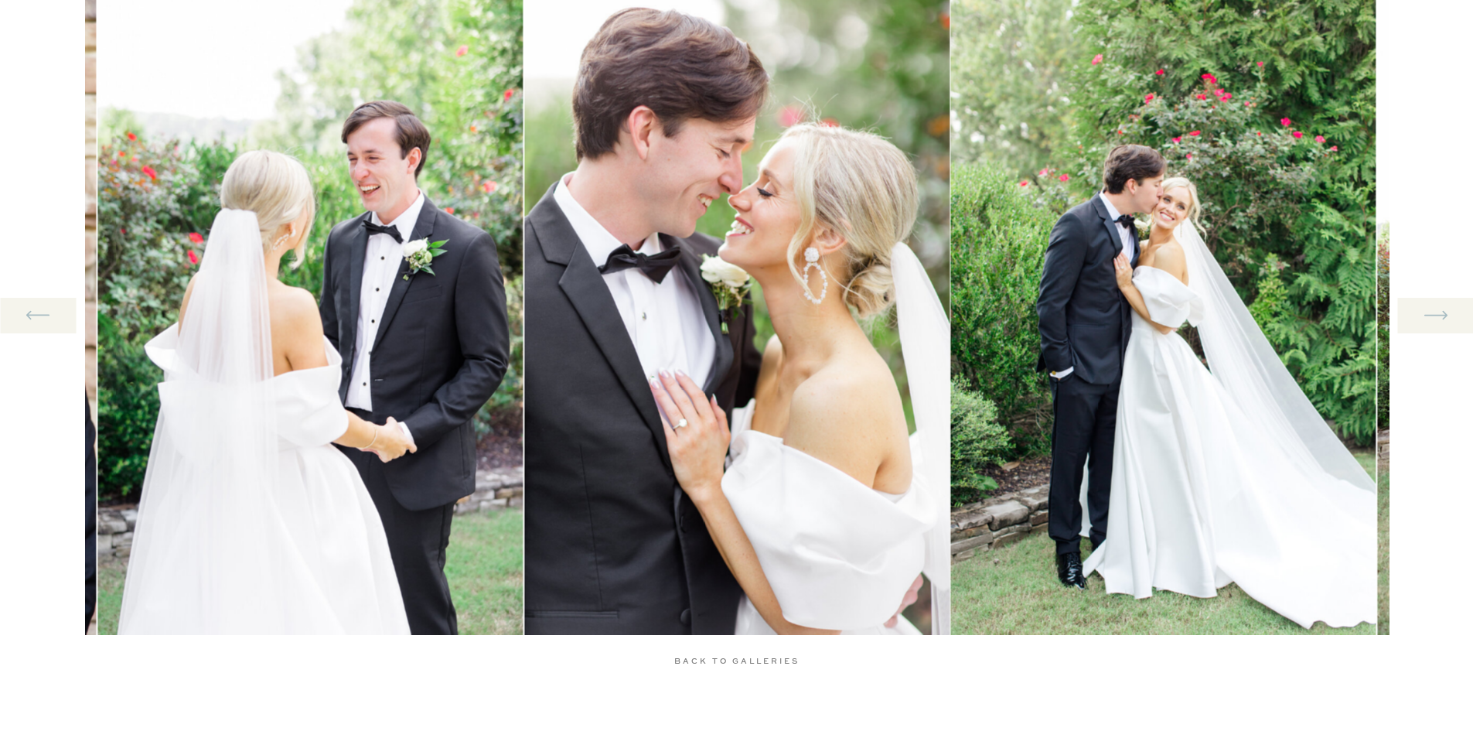
click at [1426, 307] on icon at bounding box center [1435, 315] width 29 height 32
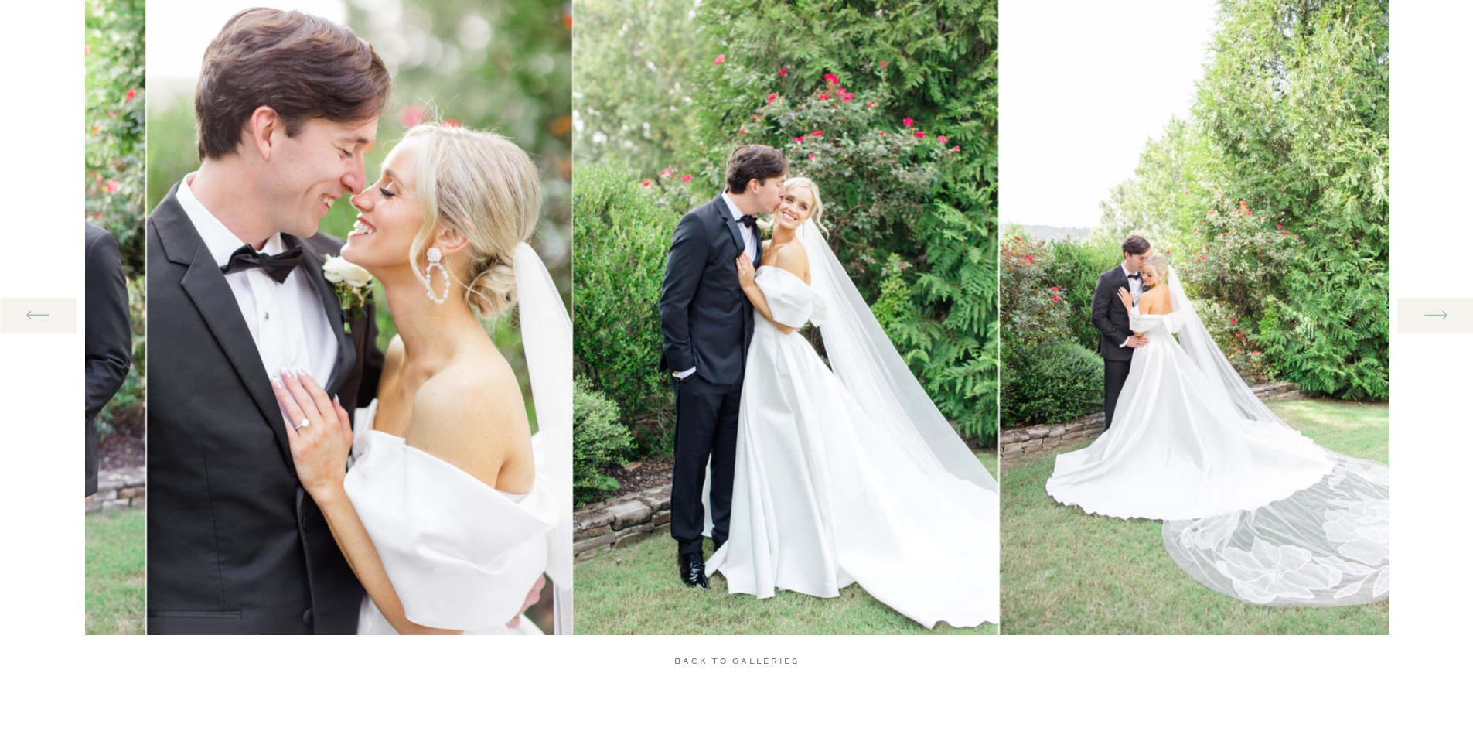
click at [1426, 307] on icon at bounding box center [1435, 315] width 29 height 32
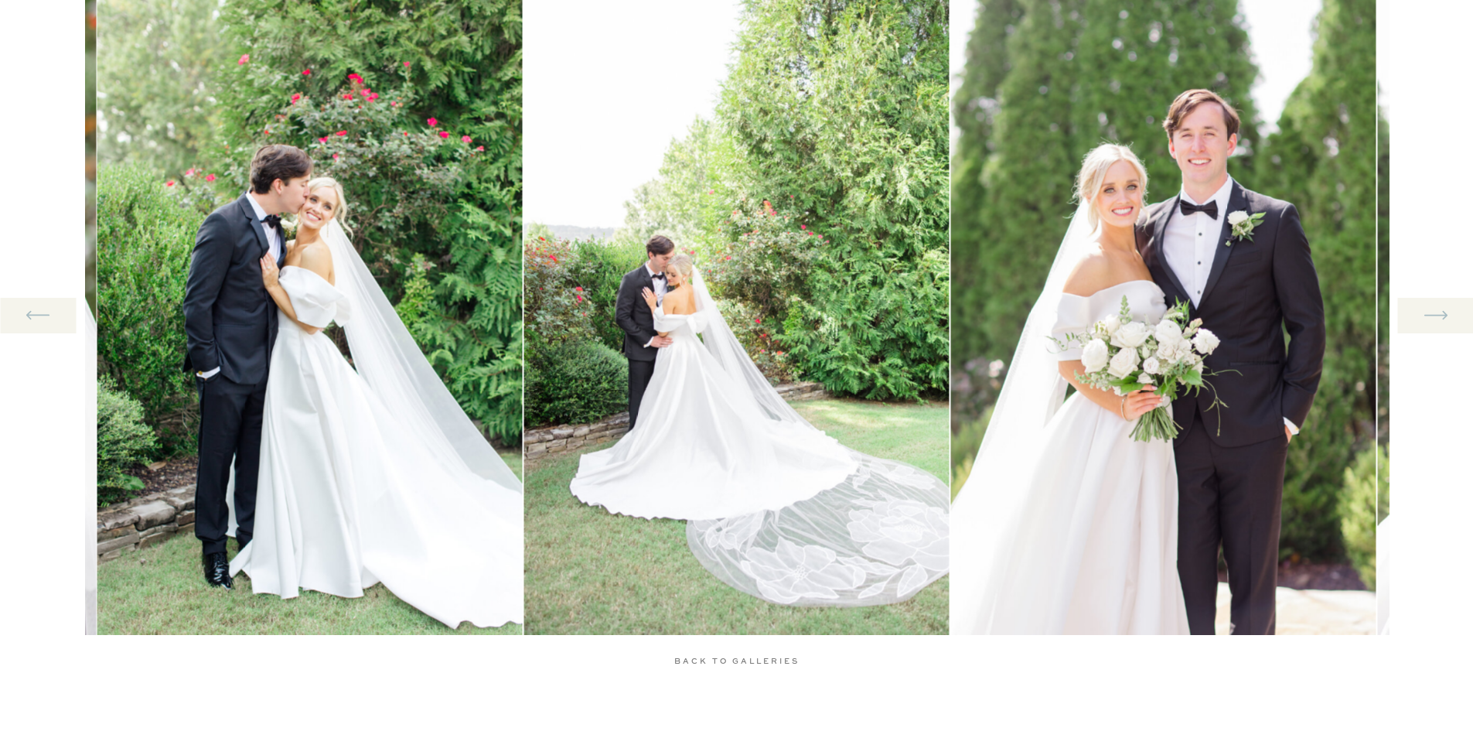
click at [1426, 307] on icon at bounding box center [1435, 315] width 29 height 32
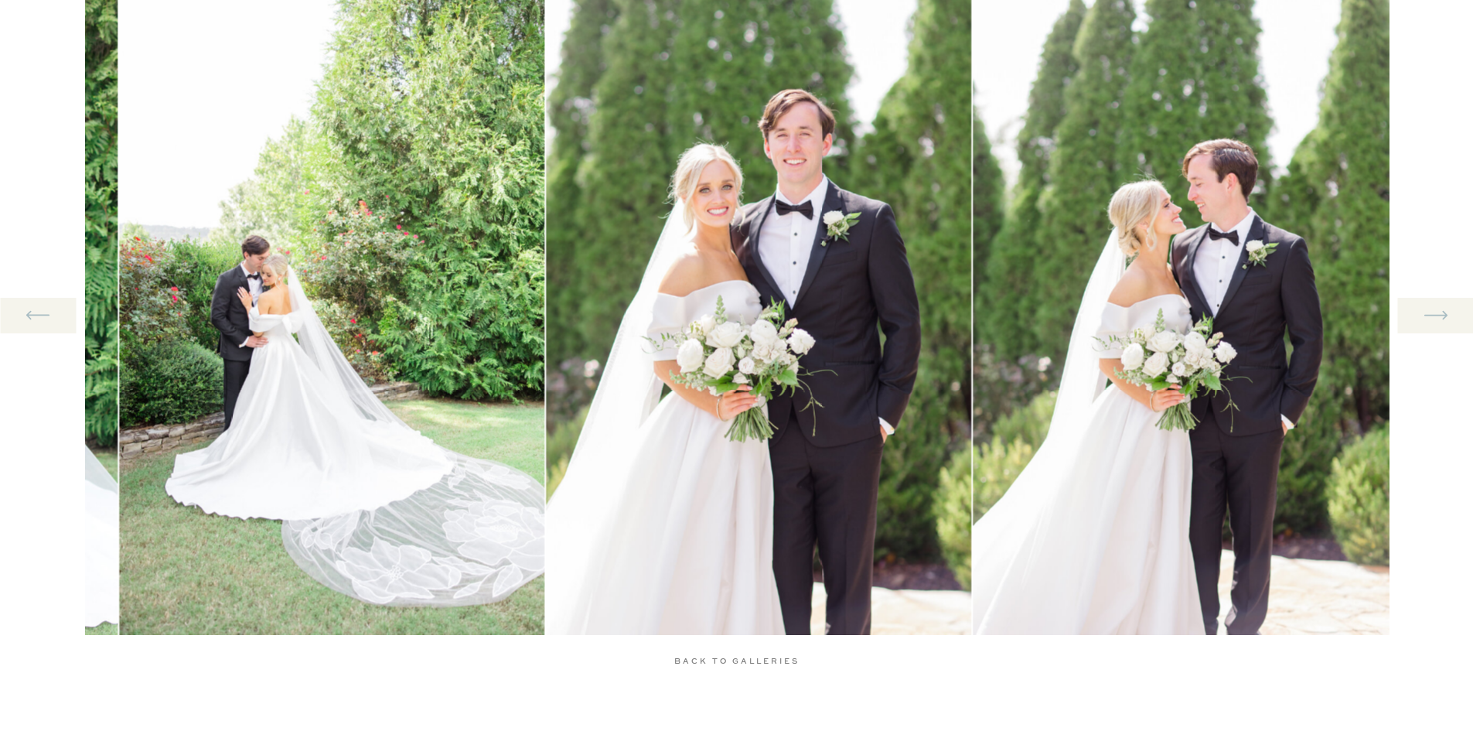
click at [1426, 307] on icon at bounding box center [1435, 315] width 29 height 32
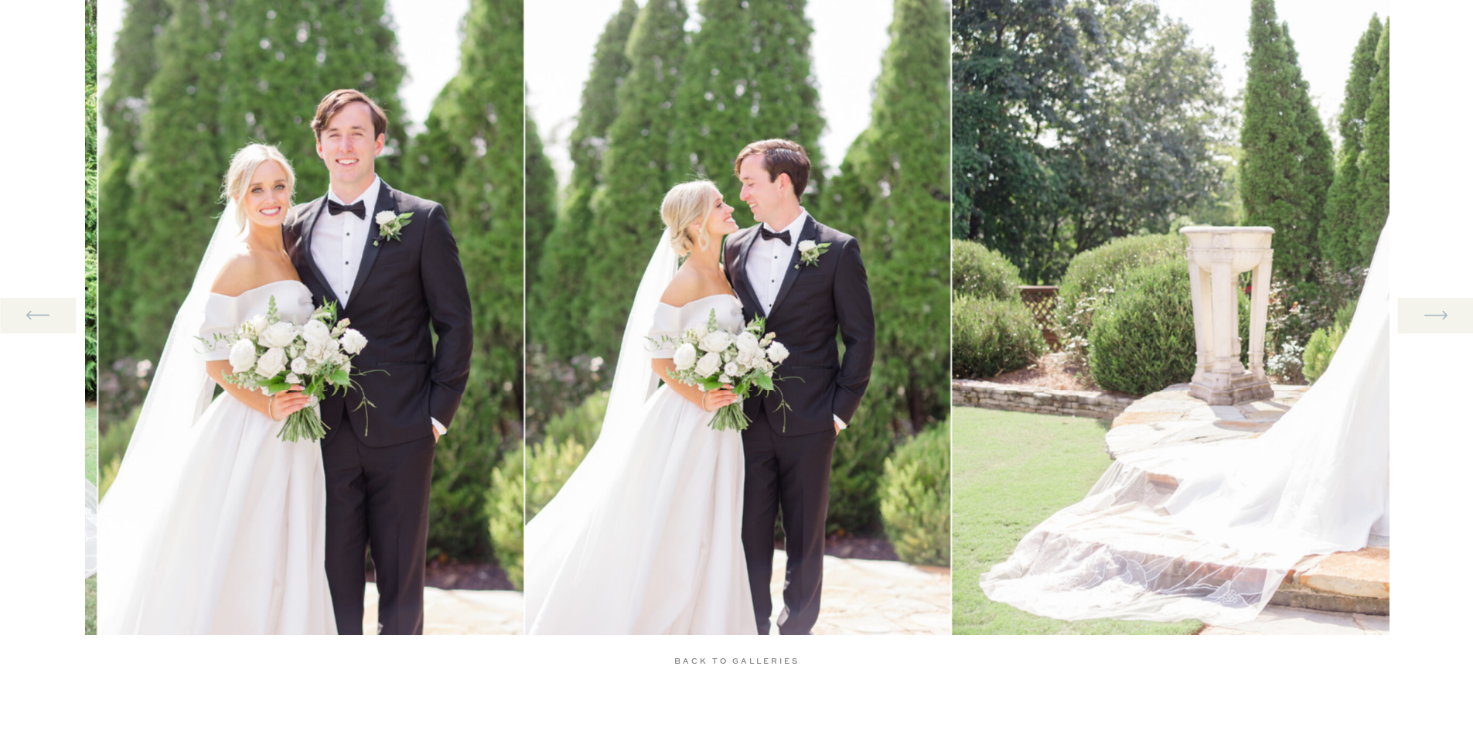
click at [1426, 307] on icon at bounding box center [1435, 315] width 29 height 32
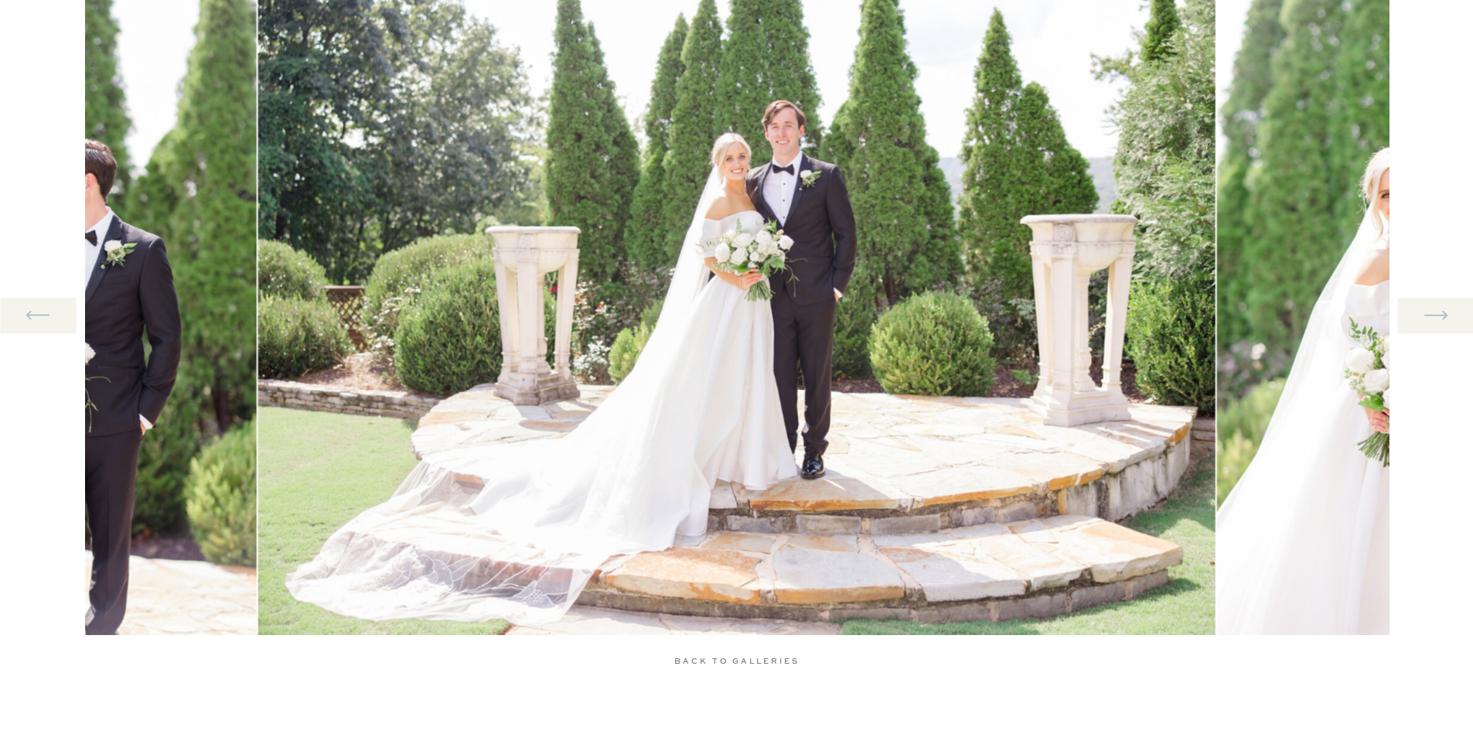
click at [1426, 307] on icon at bounding box center [1435, 315] width 29 height 32
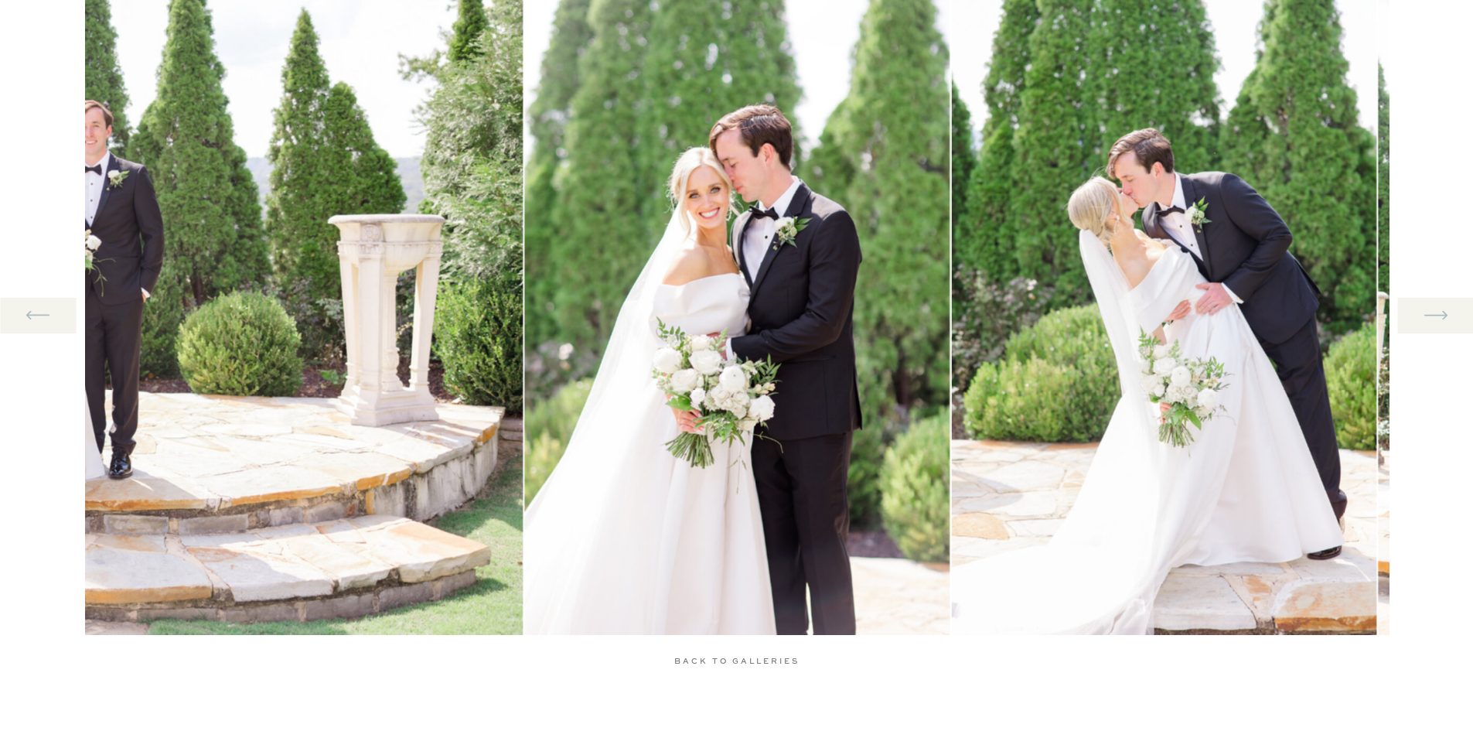
click at [1426, 307] on icon at bounding box center [1435, 315] width 29 height 32
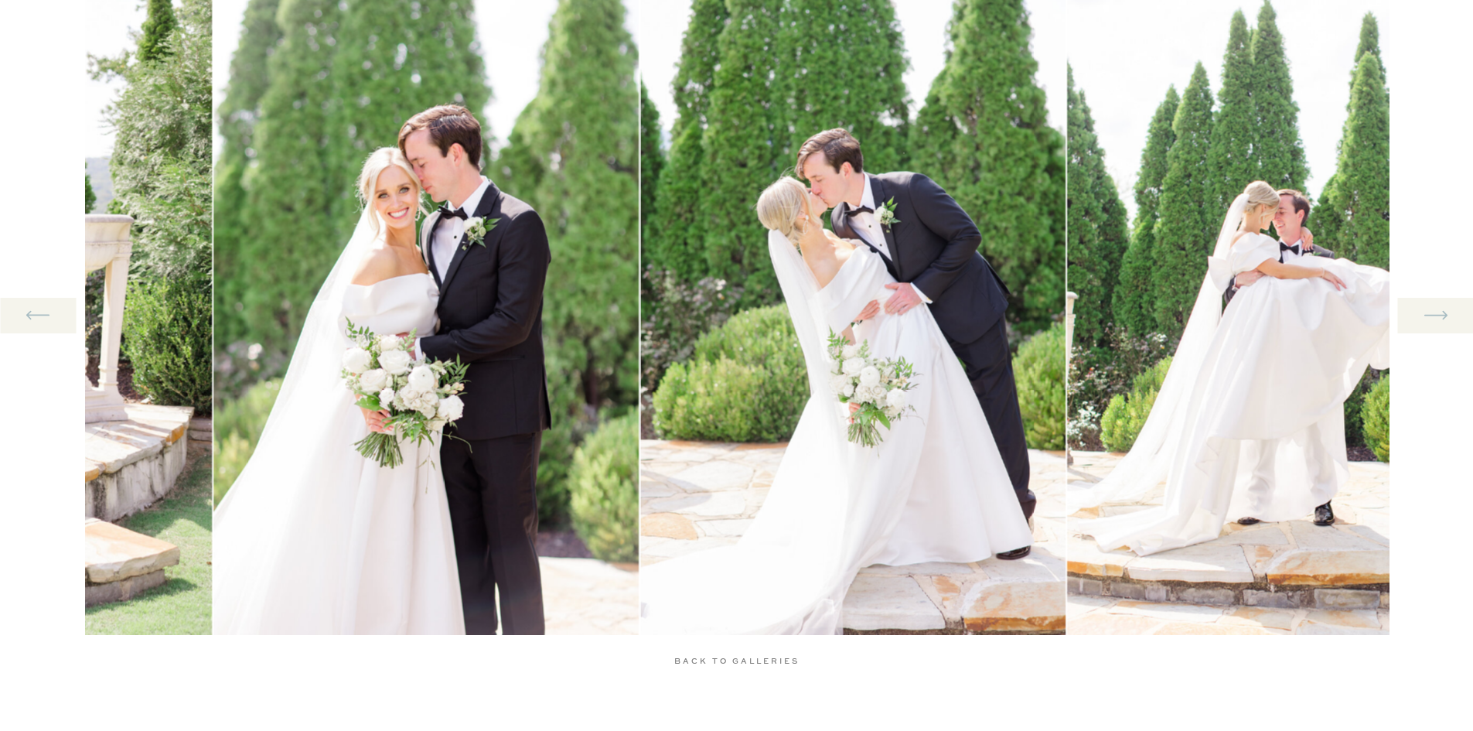
click at [1426, 307] on icon at bounding box center [1435, 315] width 29 height 32
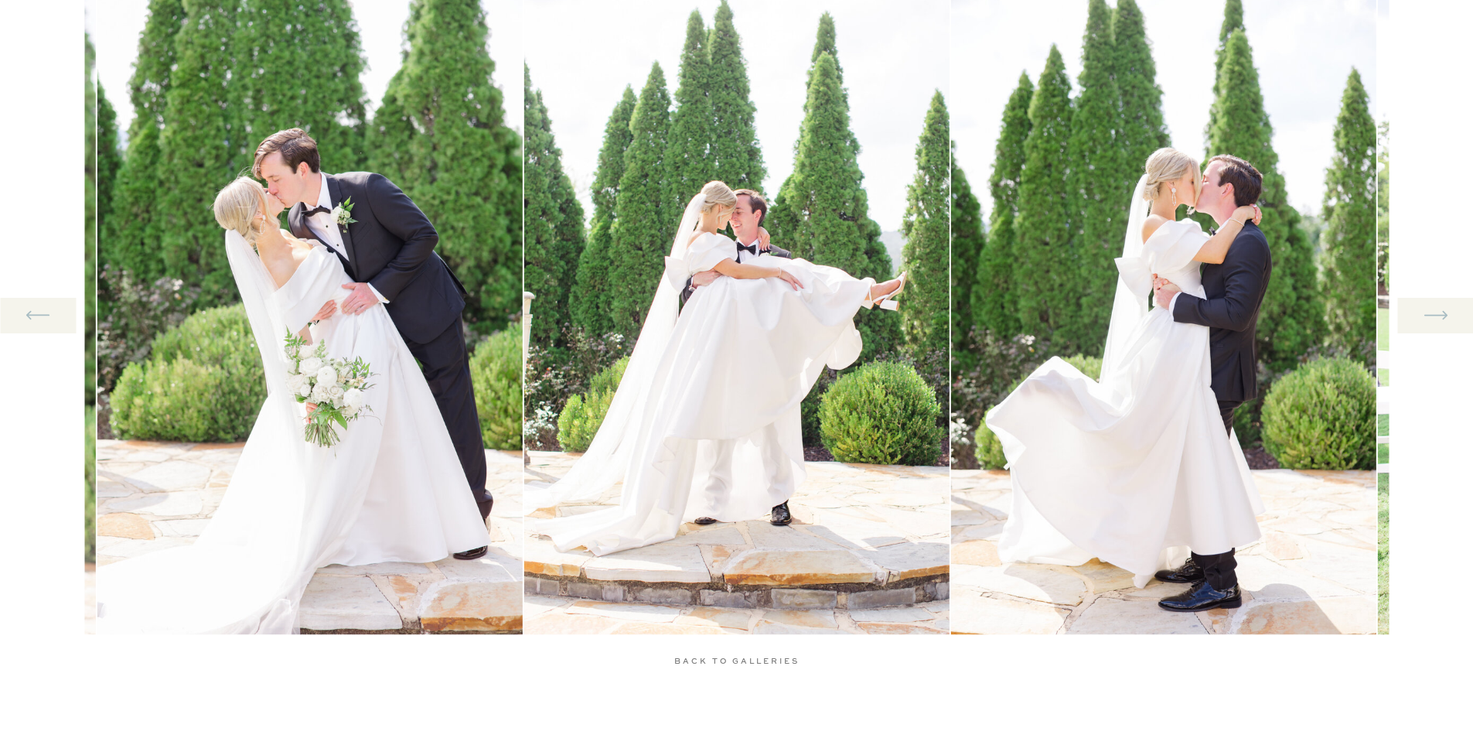
click at [1426, 307] on icon at bounding box center [1435, 315] width 29 height 32
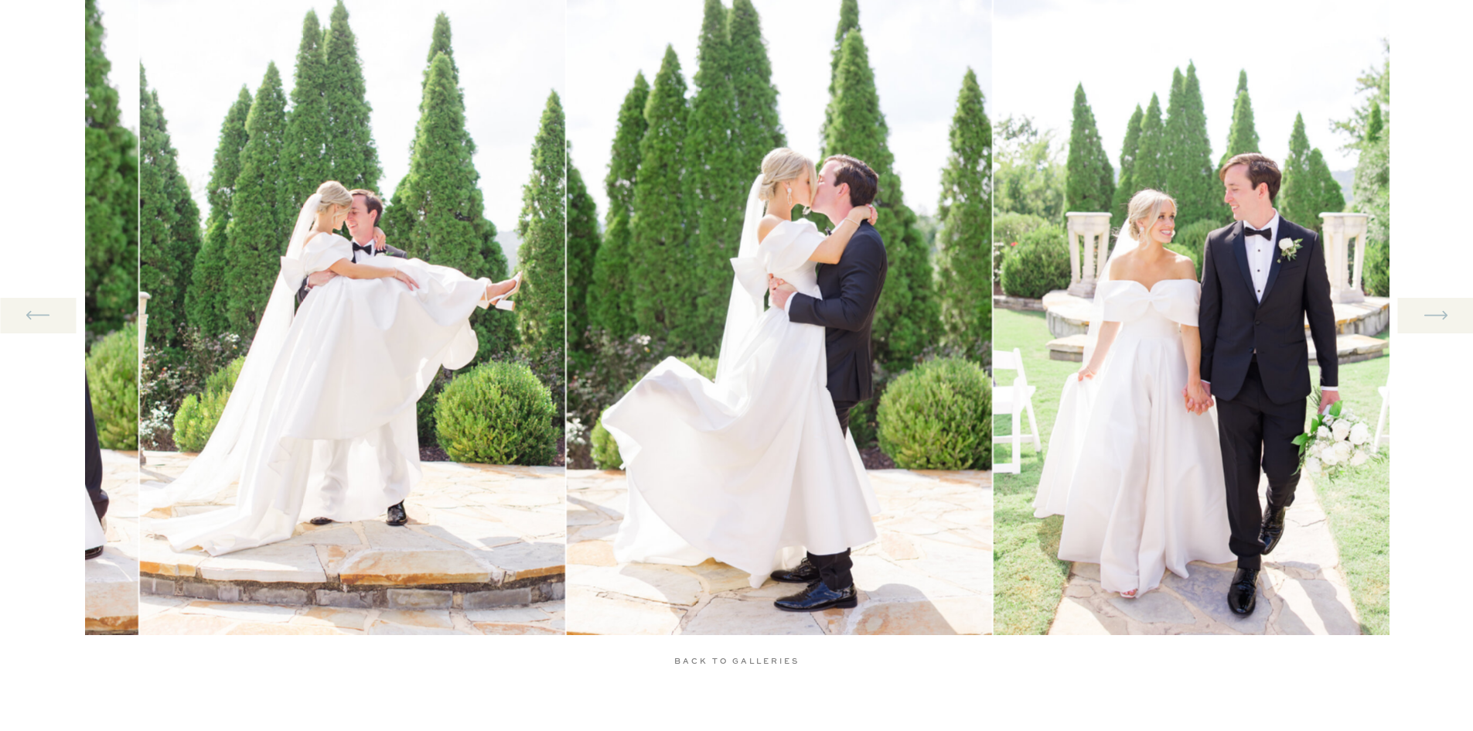
click at [1426, 307] on icon at bounding box center [1435, 315] width 29 height 32
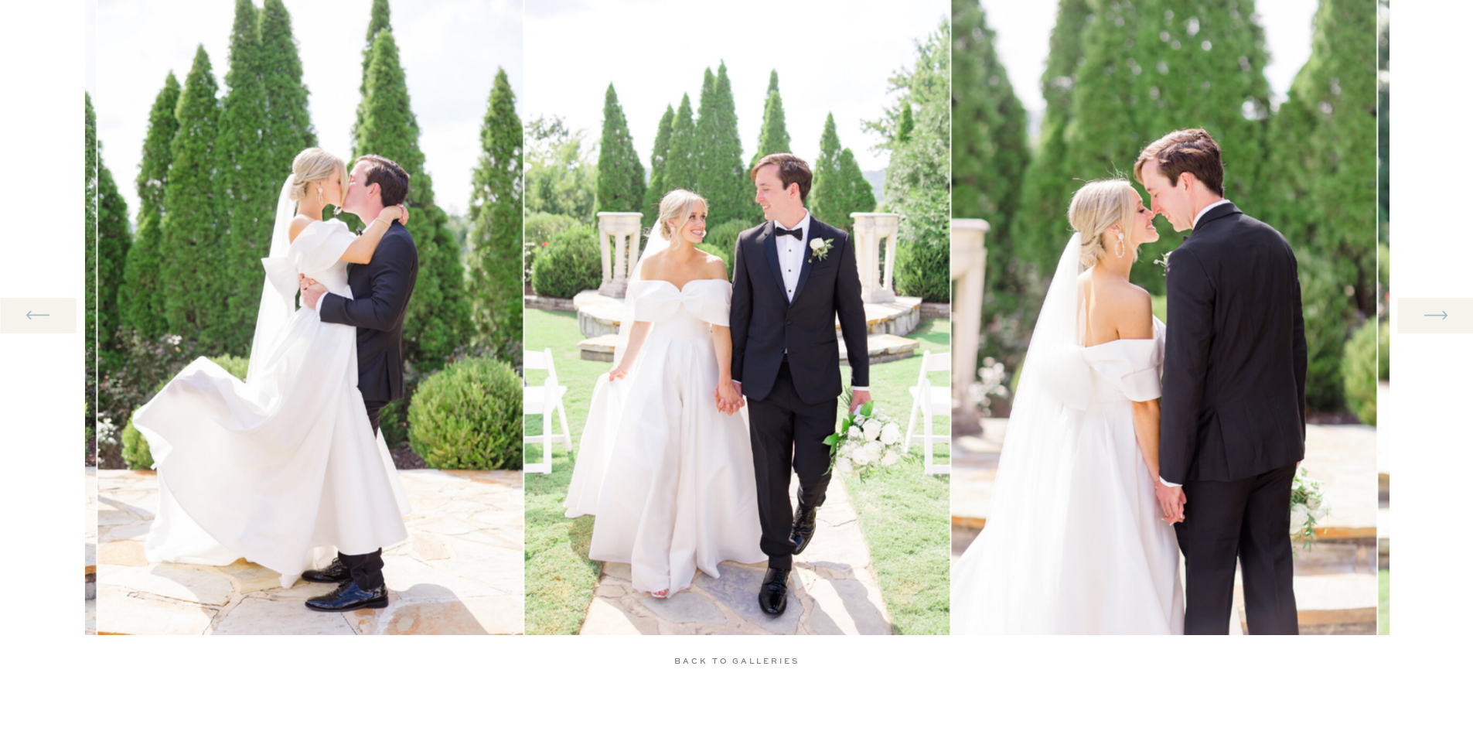
click at [1426, 307] on icon at bounding box center [1435, 315] width 29 height 32
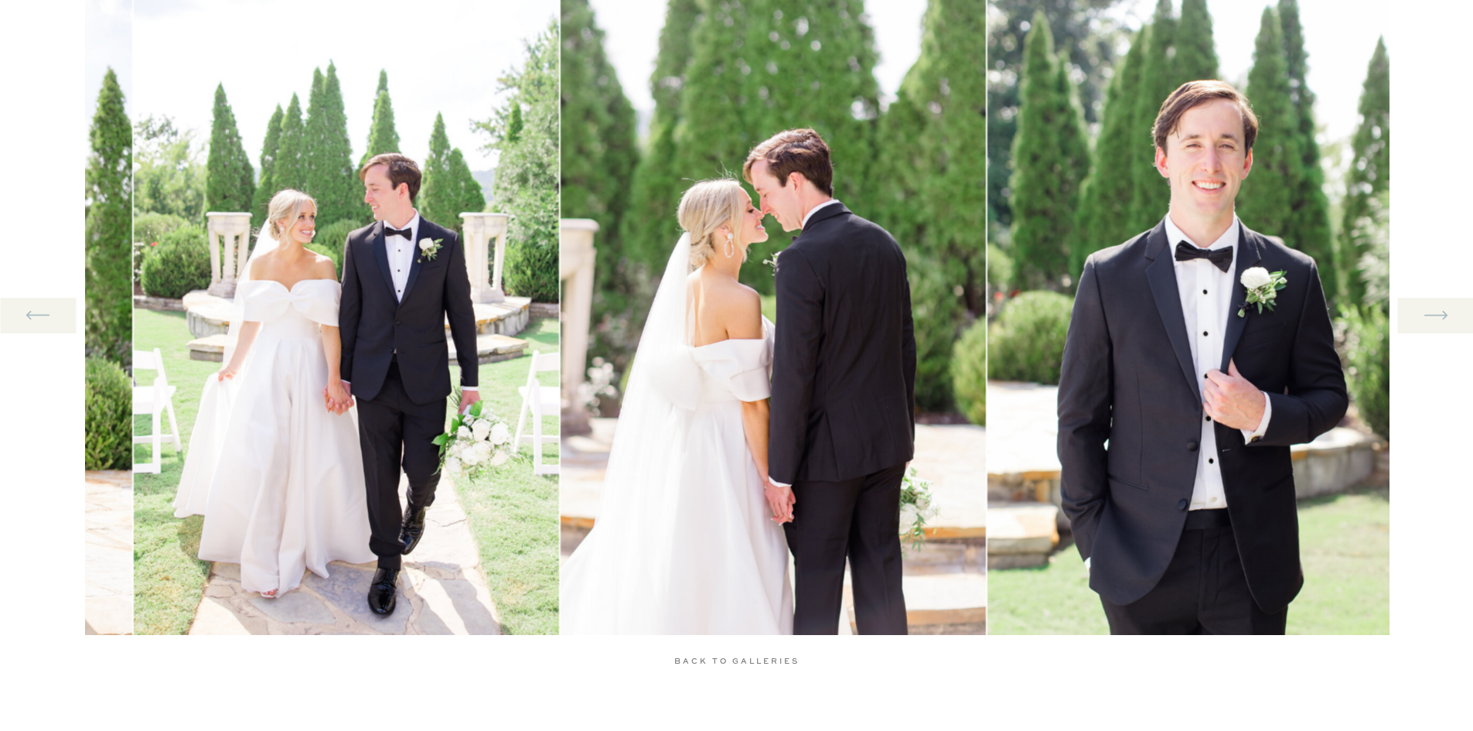
click at [1426, 307] on icon at bounding box center [1435, 315] width 29 height 32
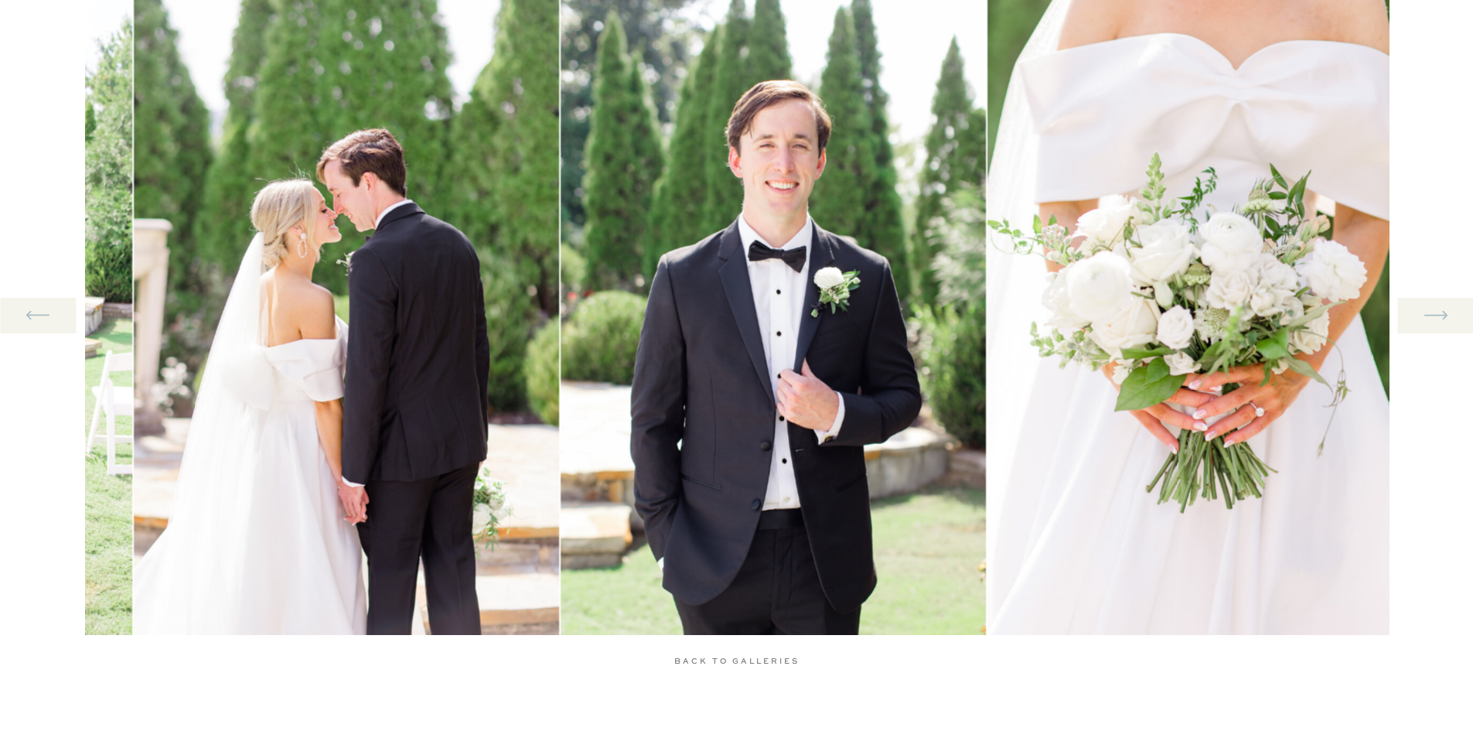
click at [1426, 307] on icon at bounding box center [1435, 315] width 29 height 32
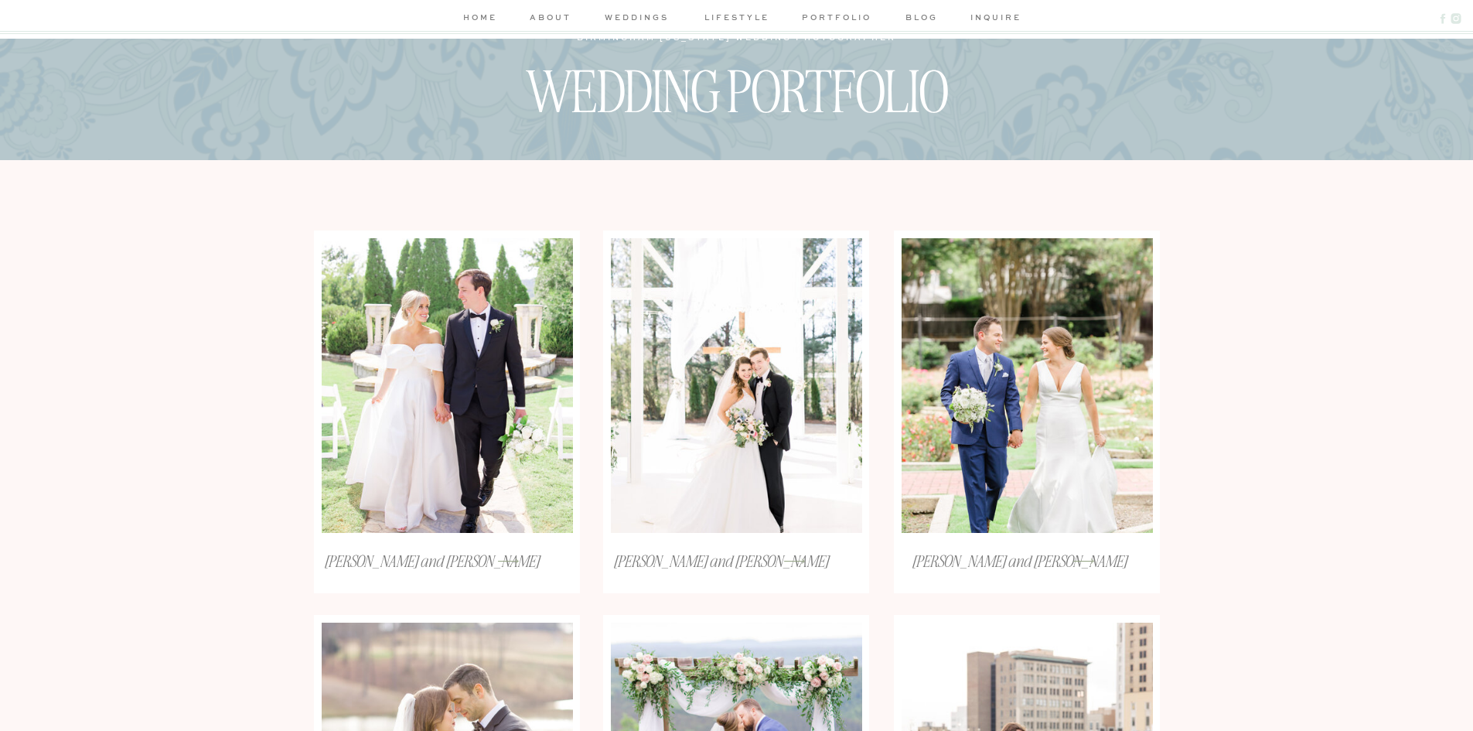
scroll to position [232, 0]
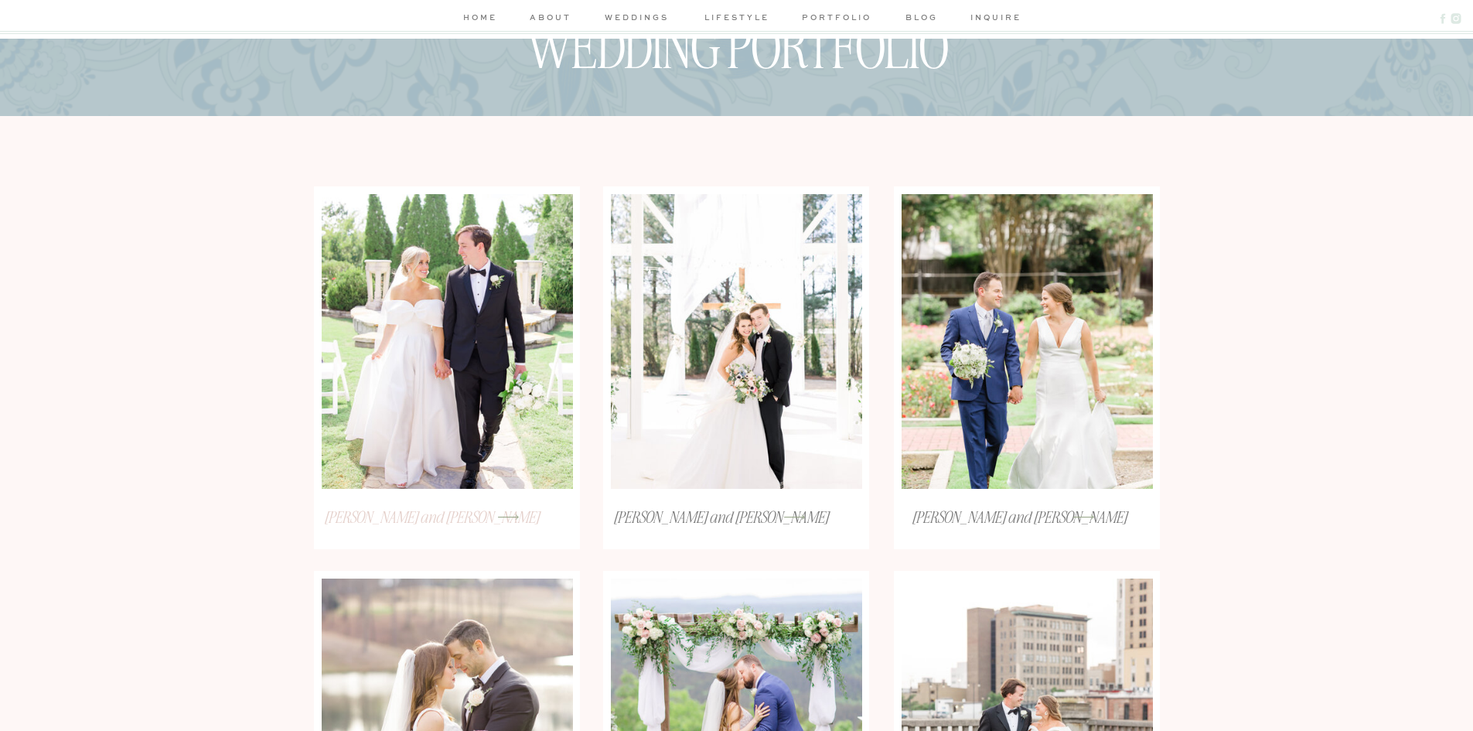
click at [421, 525] on h3 "Anna and Jackson" at bounding box center [431, 516] width 241 height 20
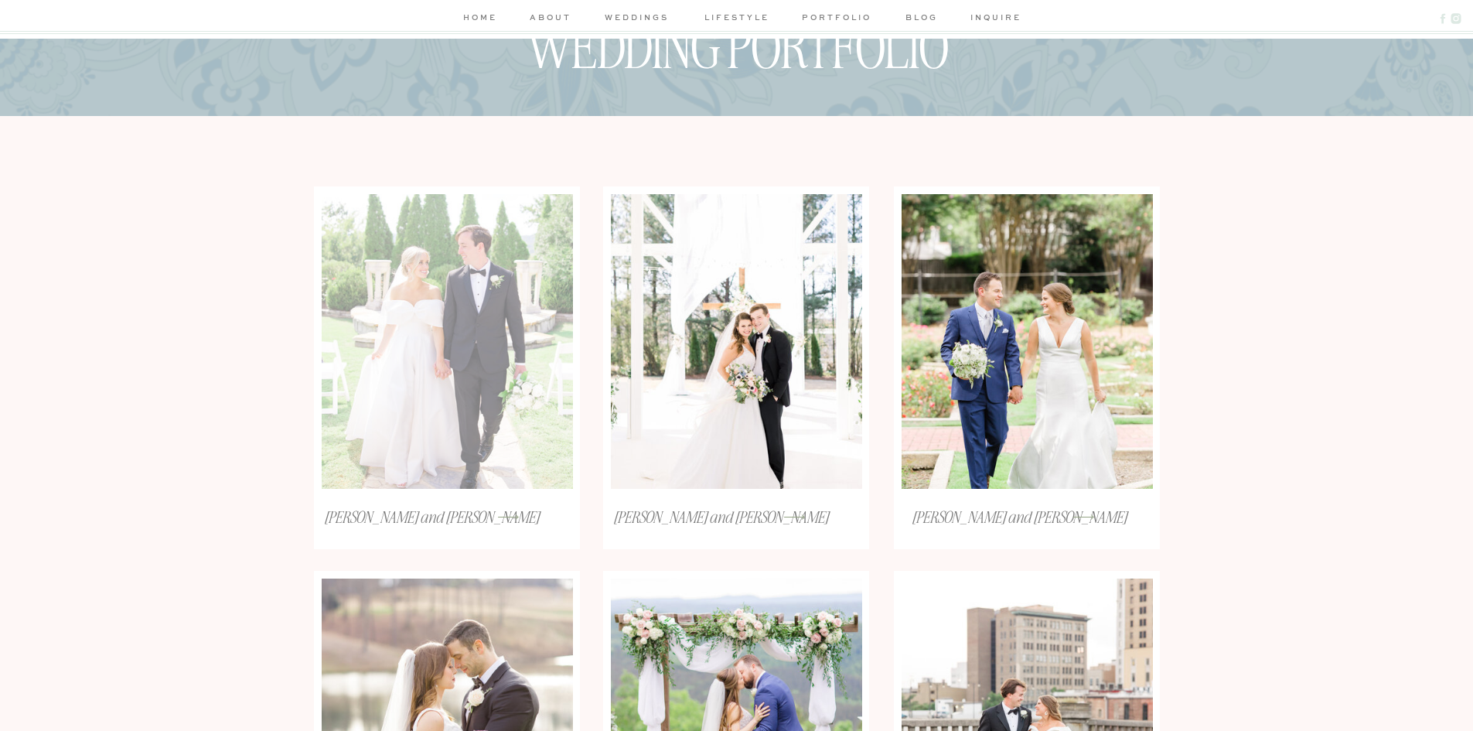
click at [443, 282] on div at bounding box center [447, 341] width 251 height 295
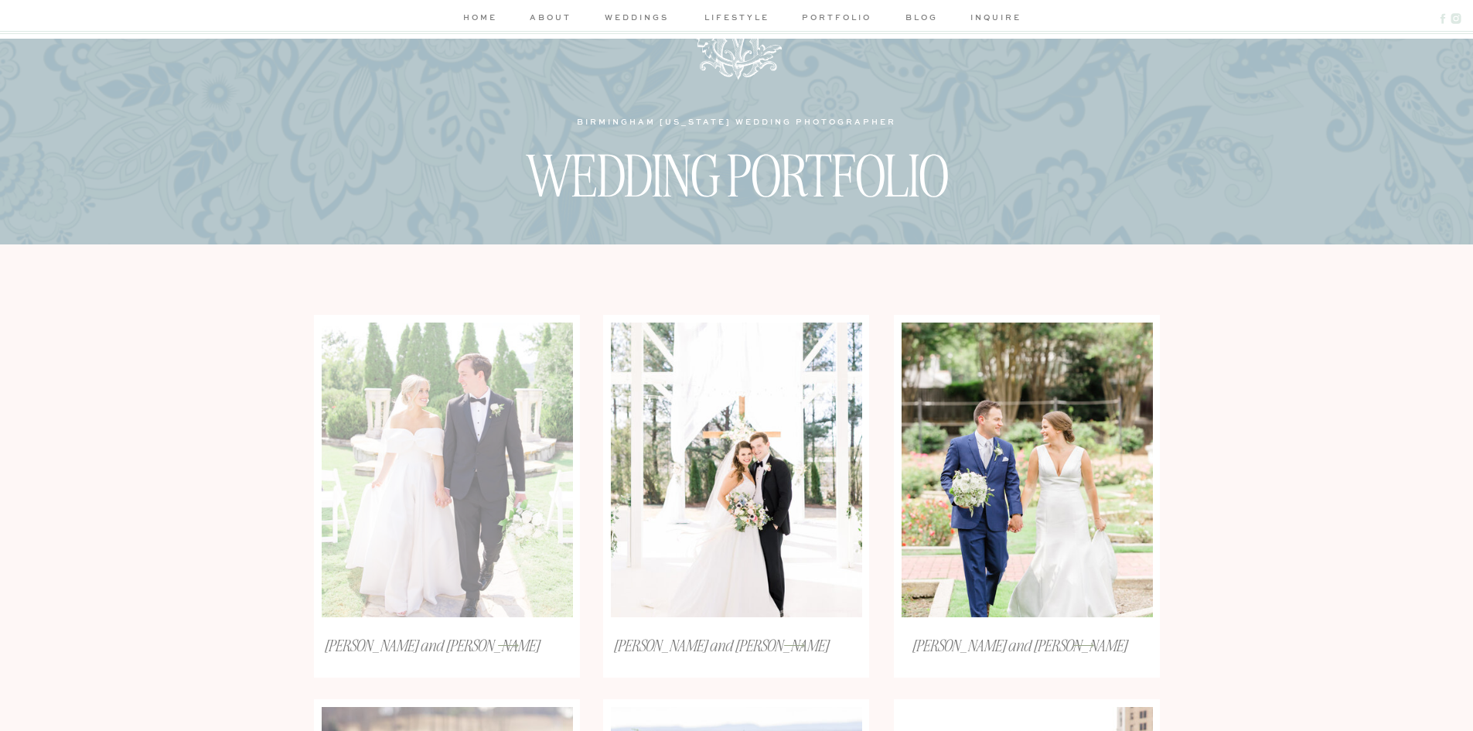
scroll to position [0, 0]
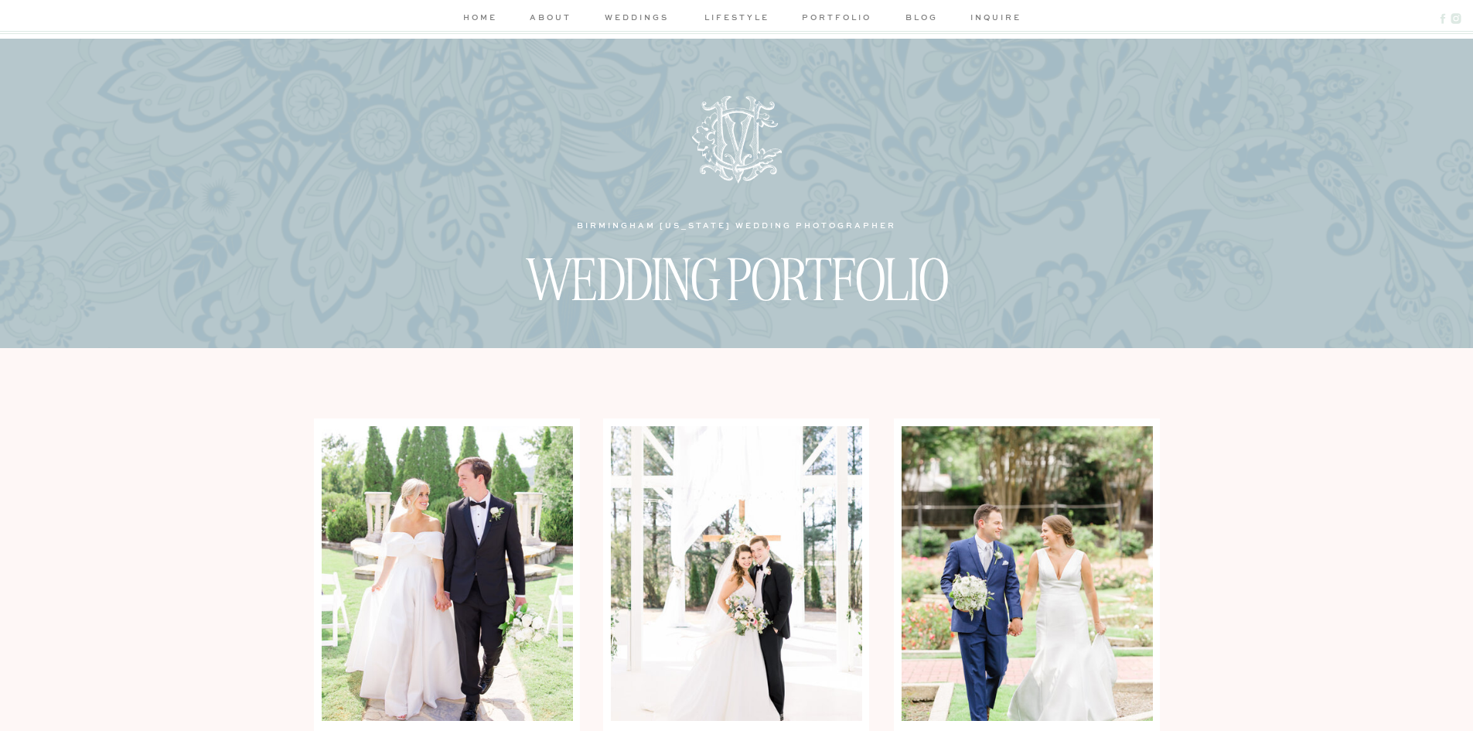
click at [491, 15] on nav "home" at bounding box center [480, 19] width 41 height 16
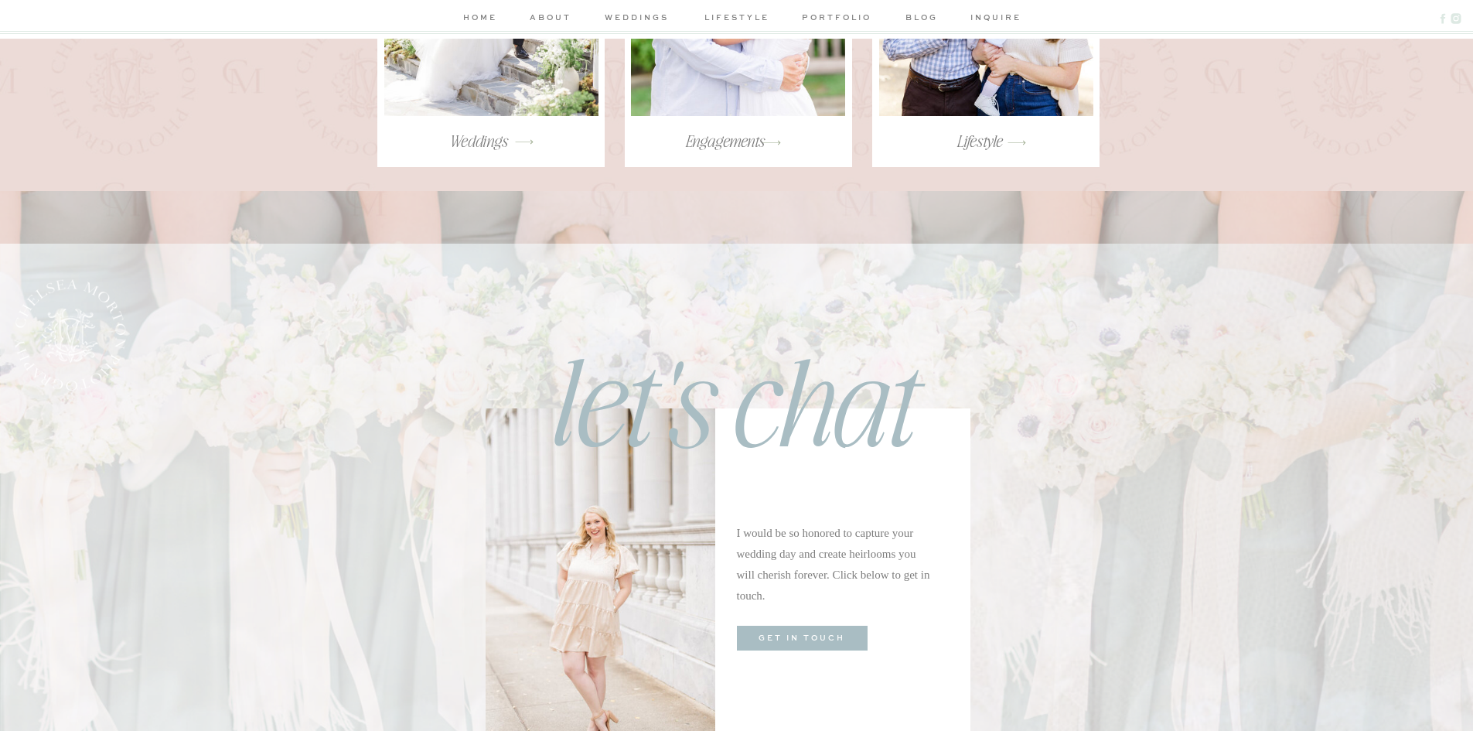
scroll to position [3209, 0]
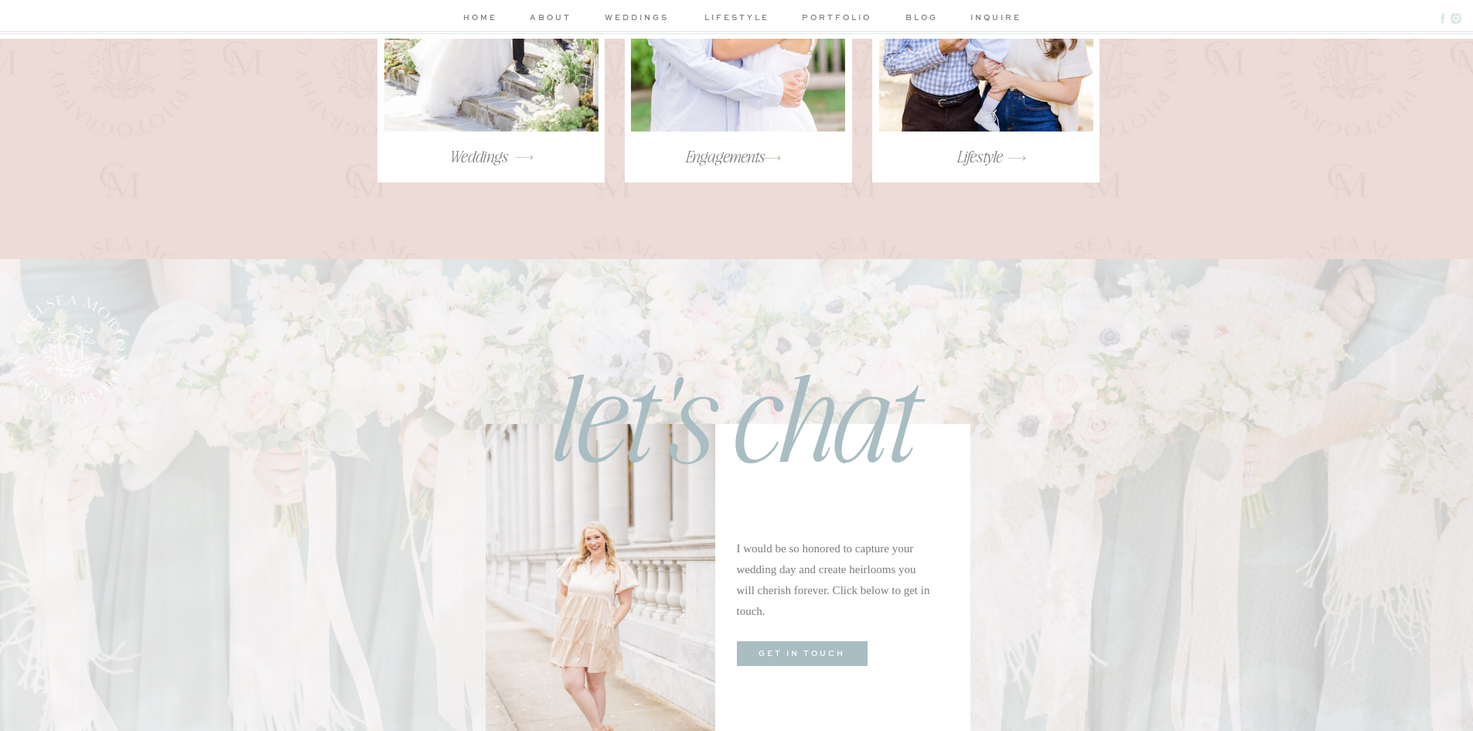
click at [930, 19] on nav "blog" at bounding box center [922, 19] width 44 height 16
